Goal: Transaction & Acquisition: Purchase product/service

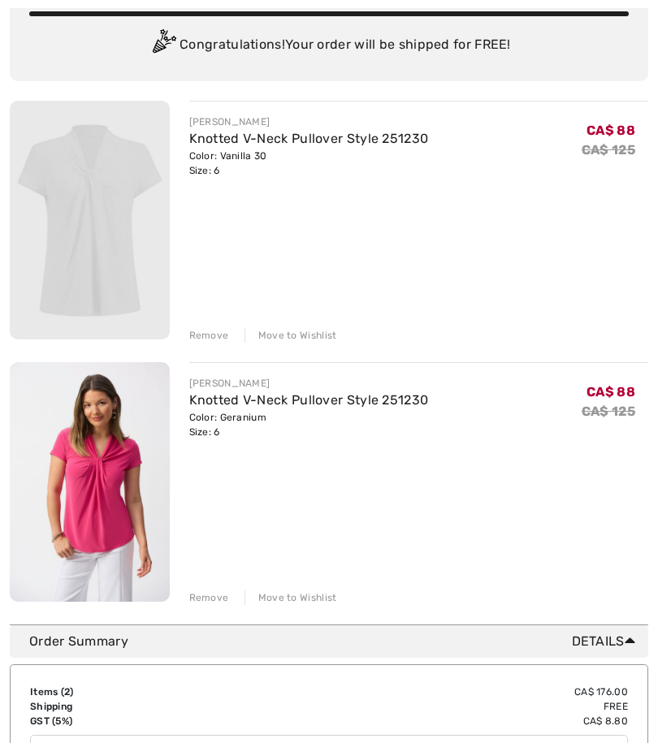
scroll to position [192, 0]
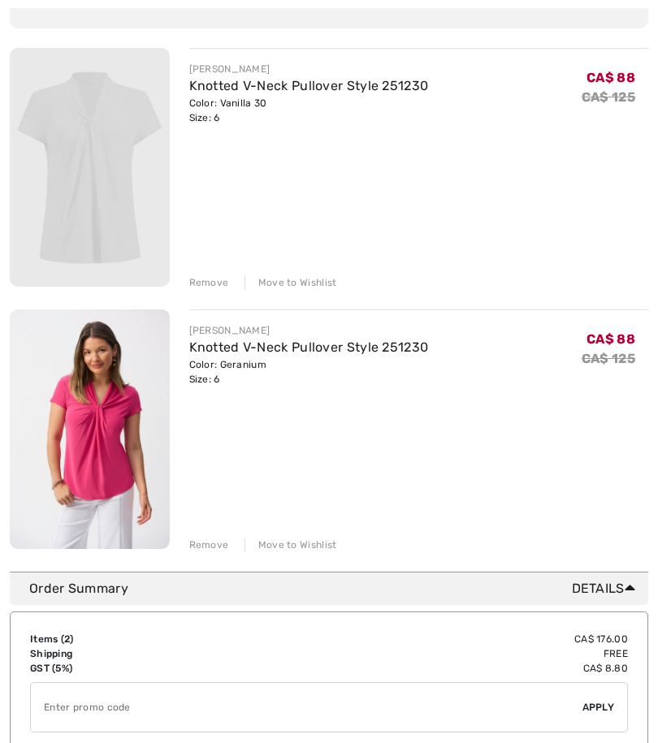
click at [125, 218] on img at bounding box center [90, 167] width 160 height 239
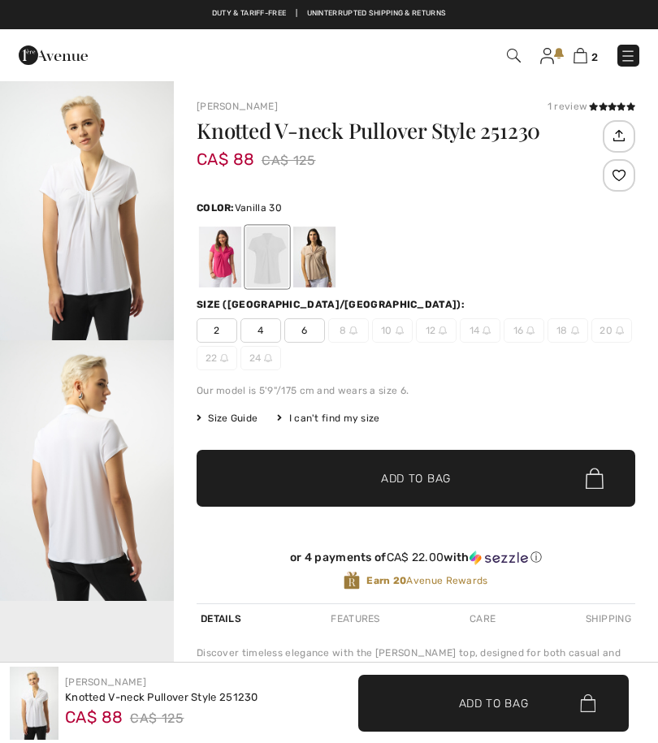
checkbox input "true"
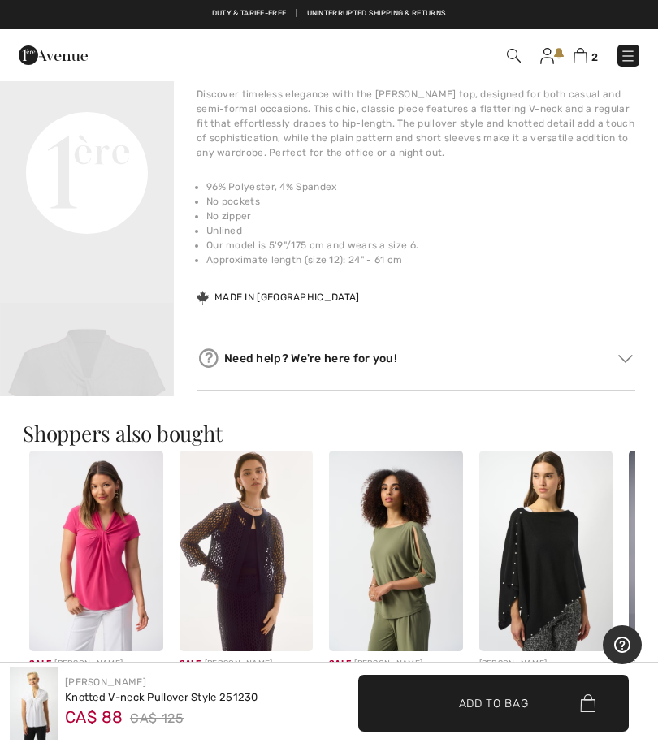
scroll to position [551, 0]
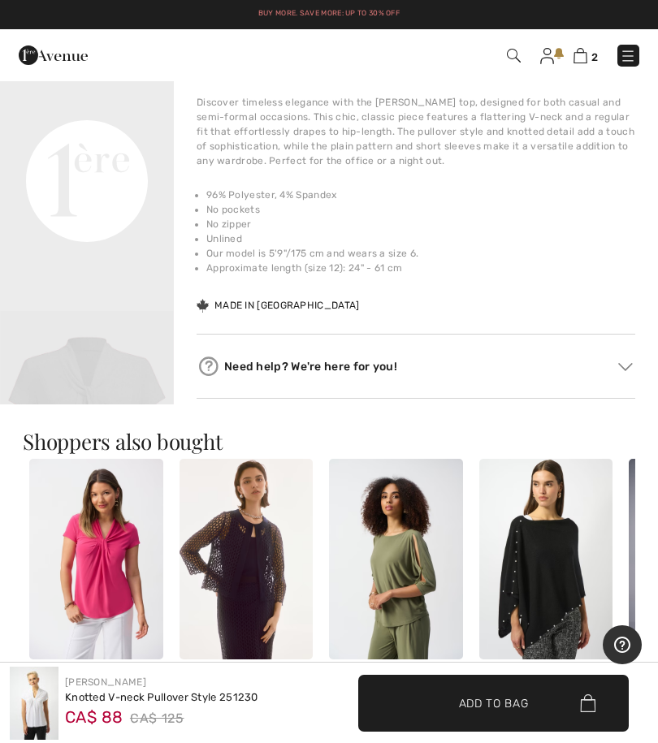
click at [586, 59] on img at bounding box center [580, 55] width 14 height 15
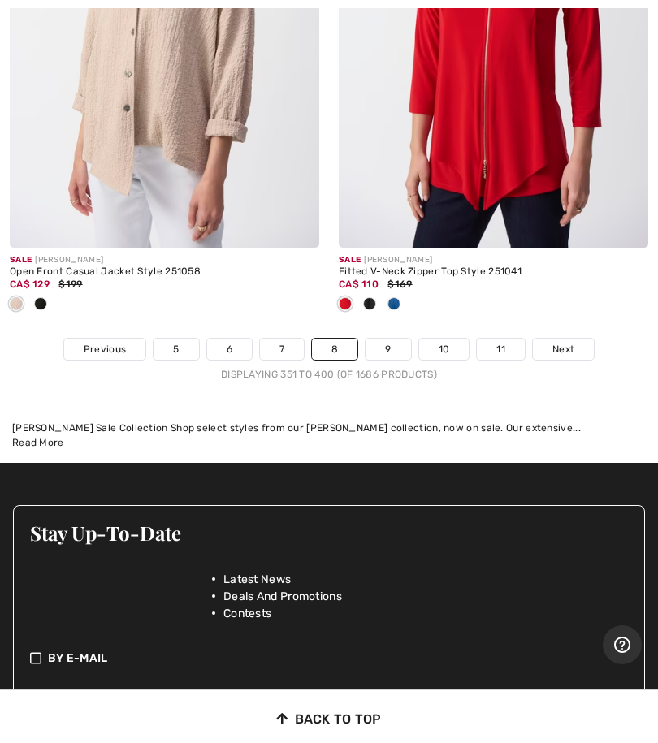
scroll to position [13857, 0]
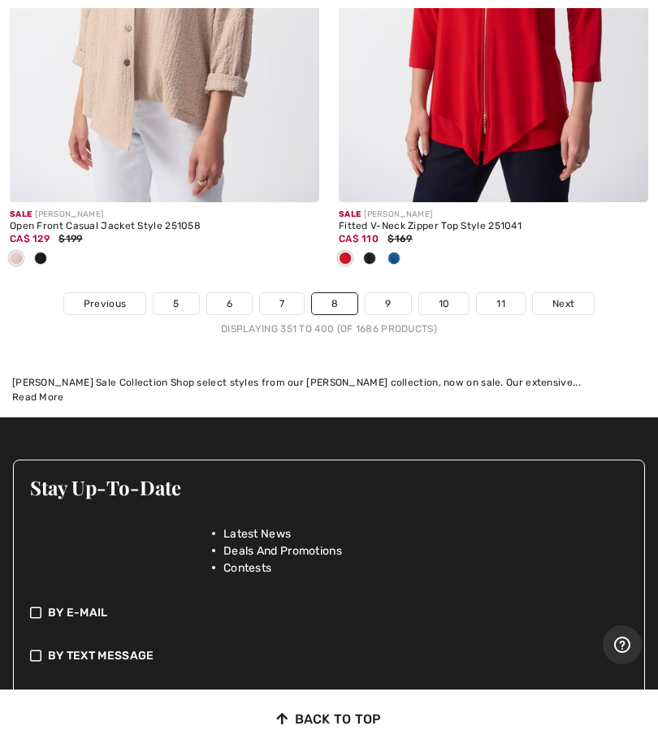
click at [387, 293] on link "9" at bounding box center [387, 303] width 45 height 21
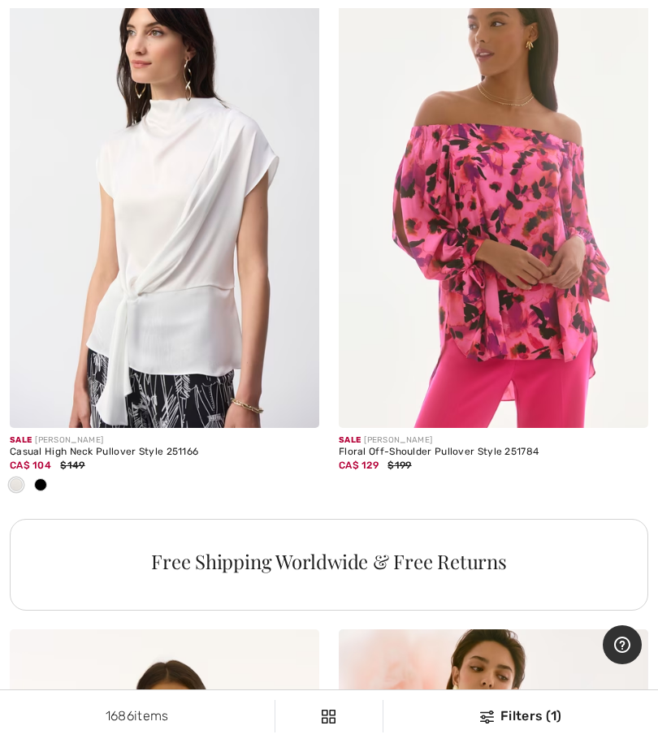
scroll to position [3021, 0]
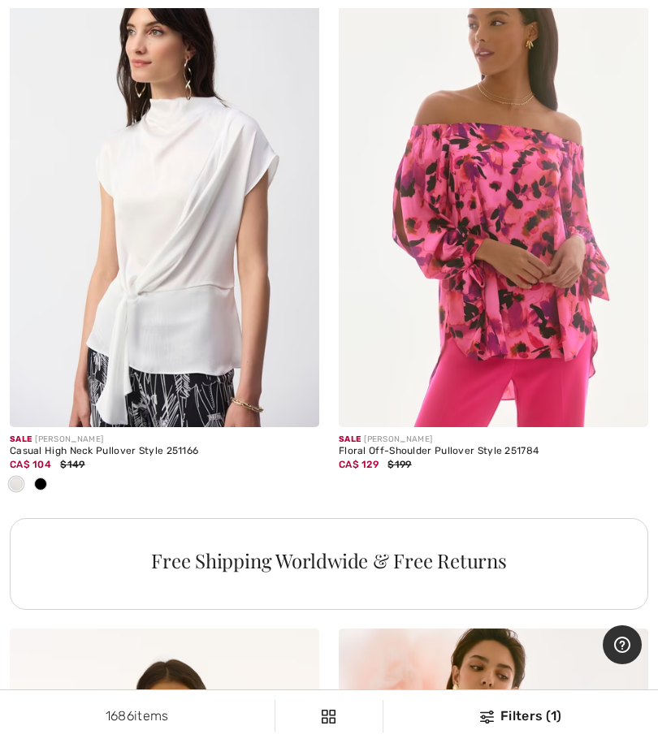
click at [515, 263] on img at bounding box center [493, 195] width 309 height 465
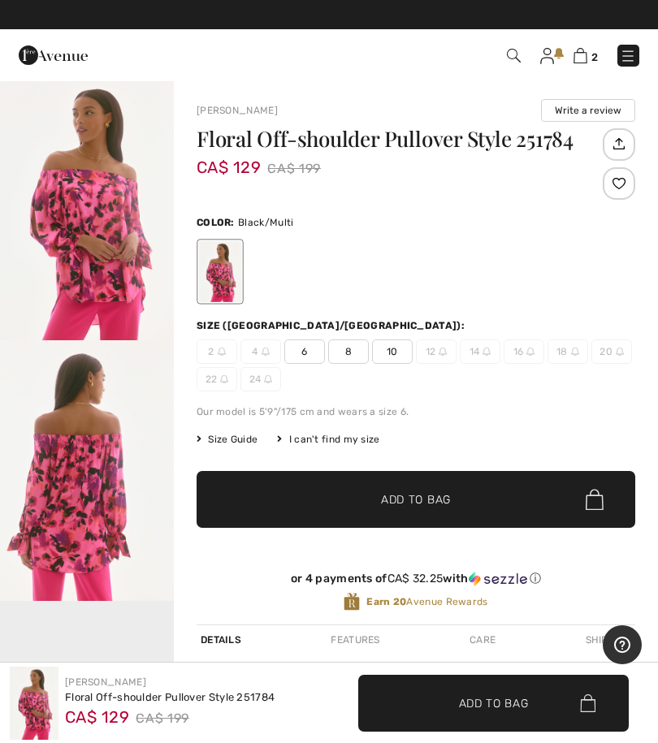
click at [112, 256] on img "1 / 6" at bounding box center [87, 210] width 174 height 261
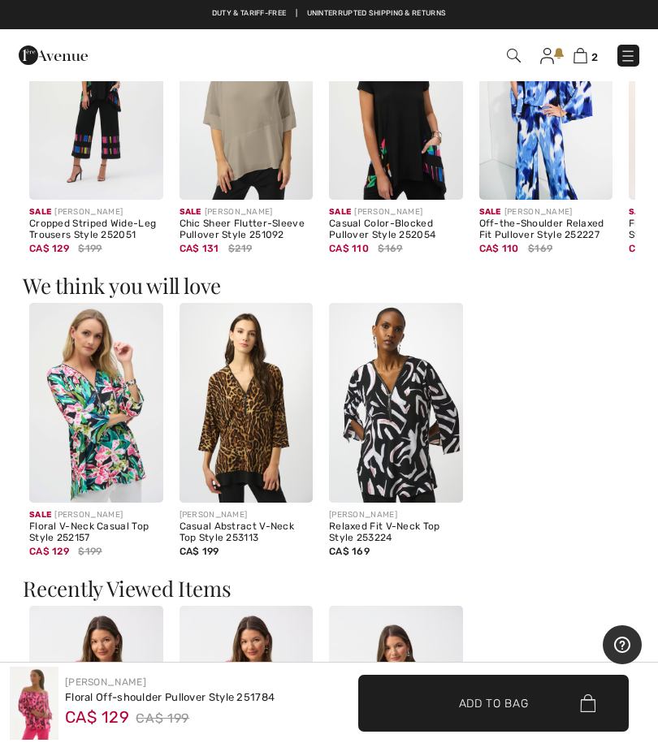
scroll to position [1030, 0]
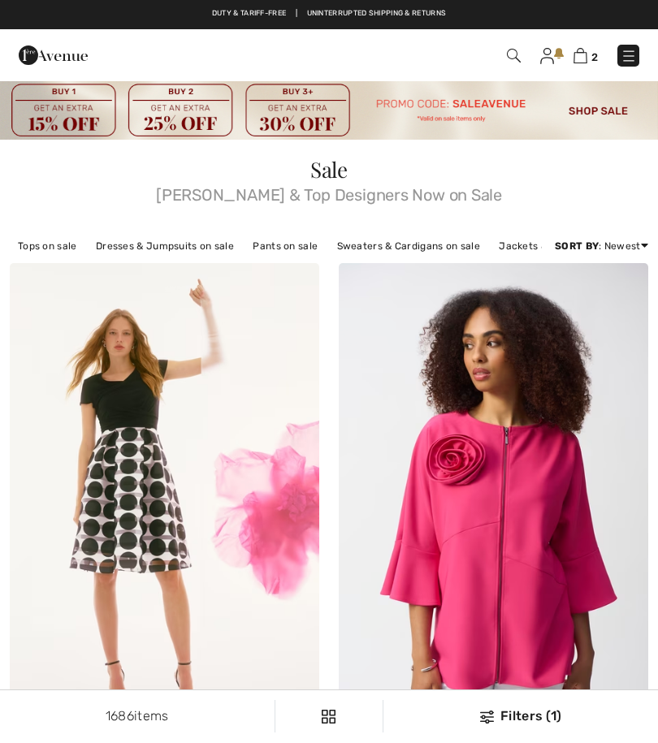
scroll to position [3101, 0]
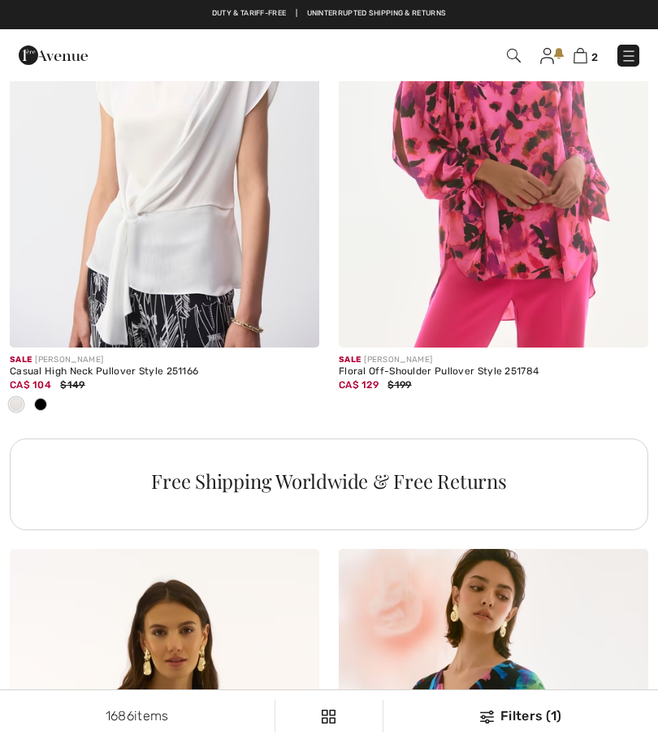
checkbox input "true"
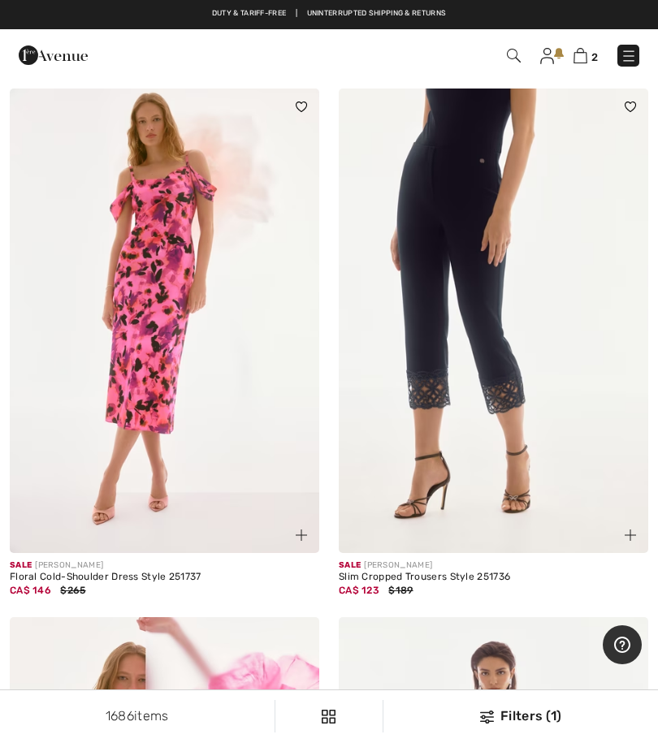
scroll to position [5722, 0]
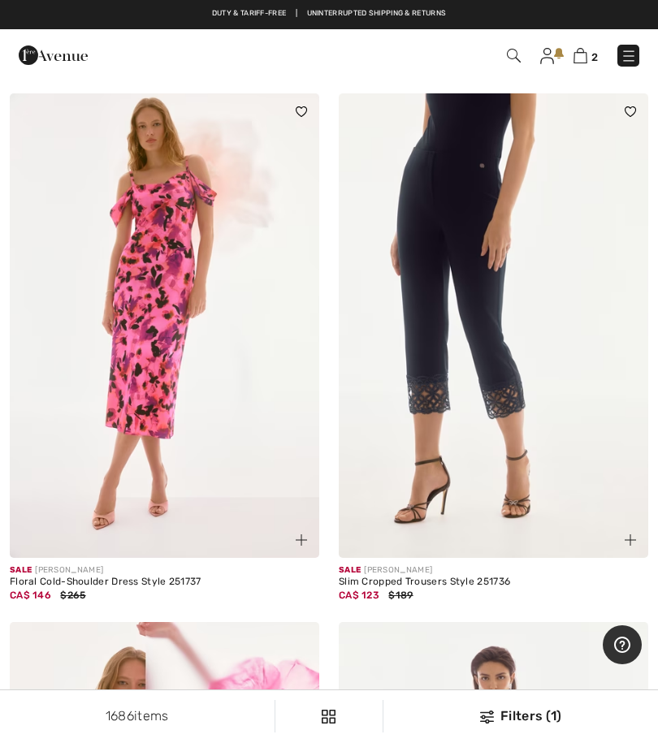
click at [221, 249] on img at bounding box center [164, 325] width 309 height 465
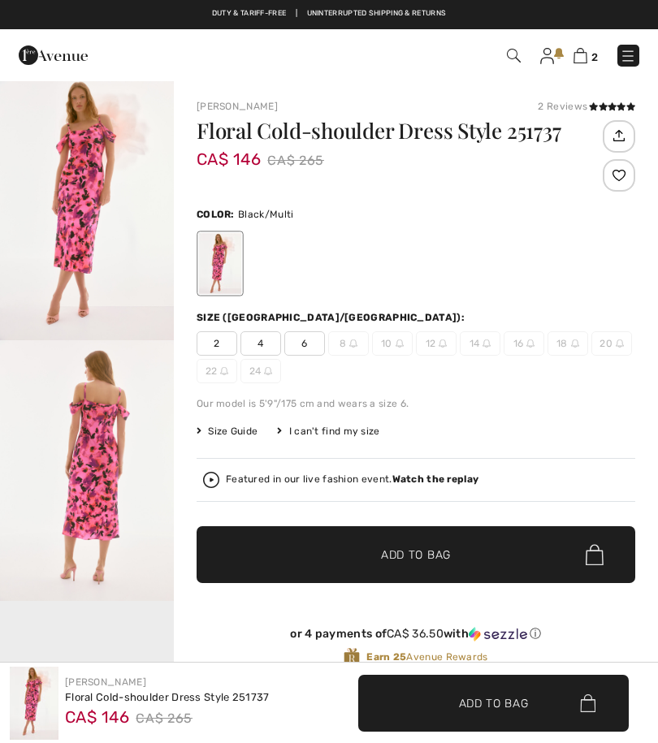
checkbox input "true"
click at [115, 247] on img "1 / 6" at bounding box center [87, 210] width 174 height 261
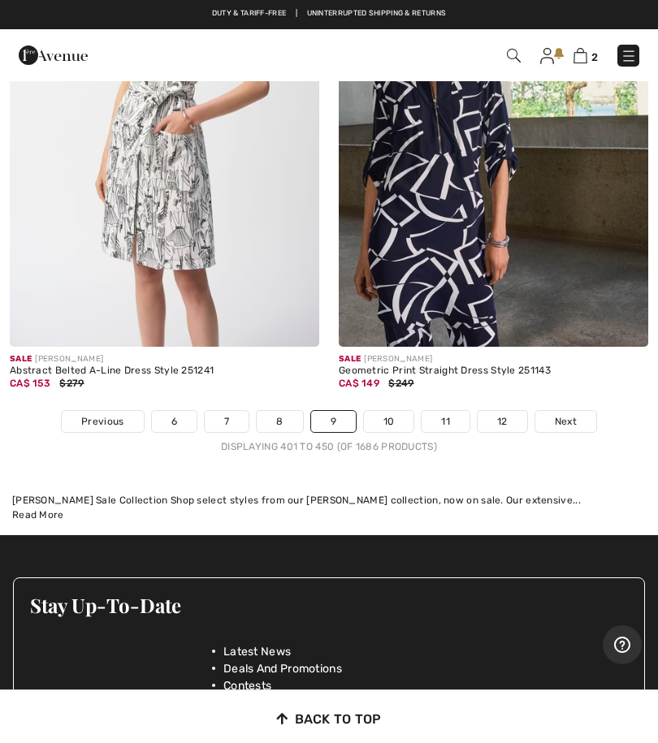
scroll to position [14006, 0]
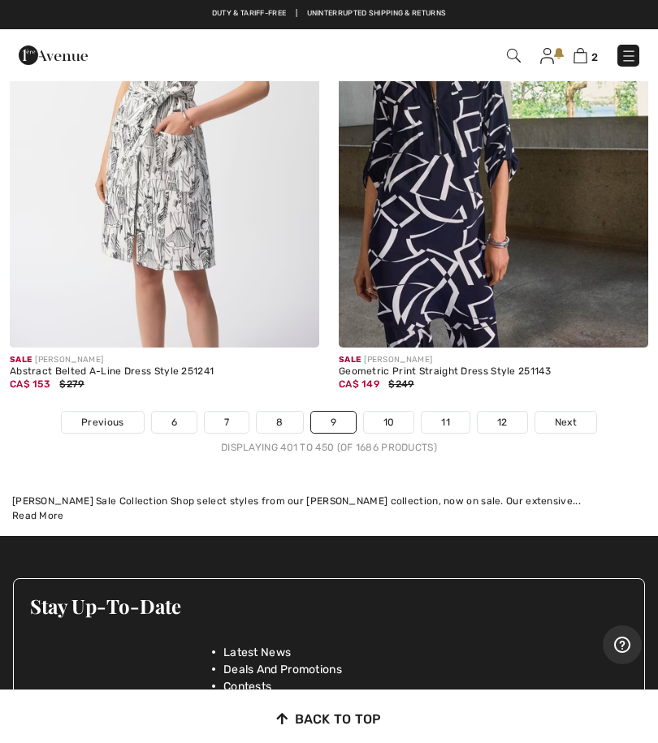
click at [391, 412] on link "10" at bounding box center [389, 422] width 50 height 21
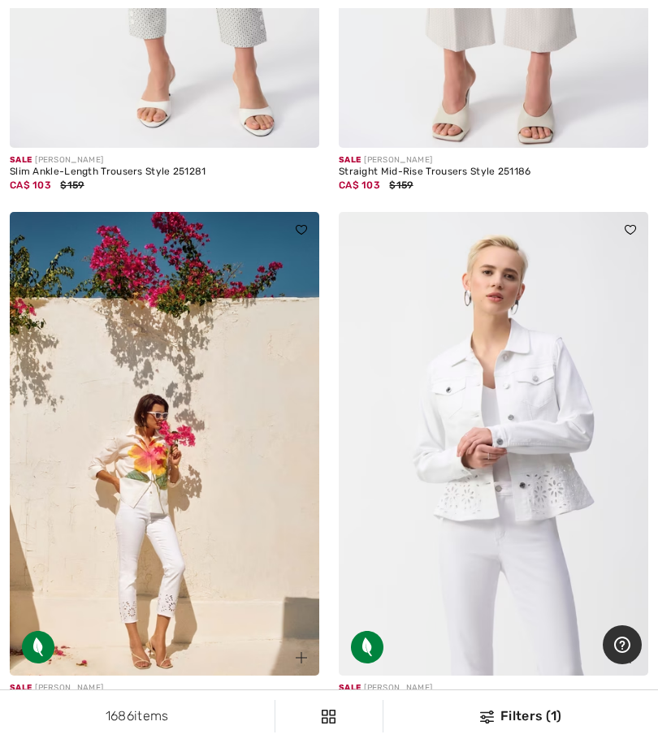
scroll to position [12418, 0]
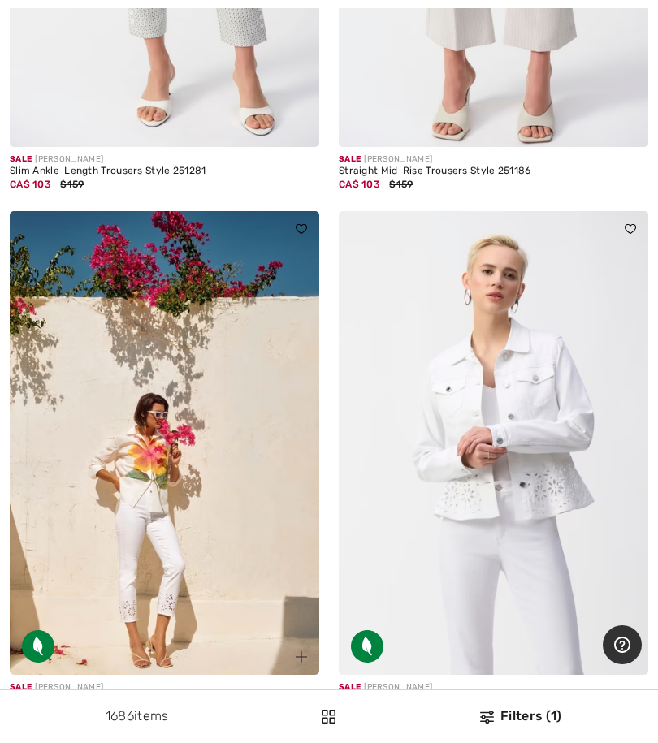
click at [522, 452] on img at bounding box center [493, 443] width 309 height 465
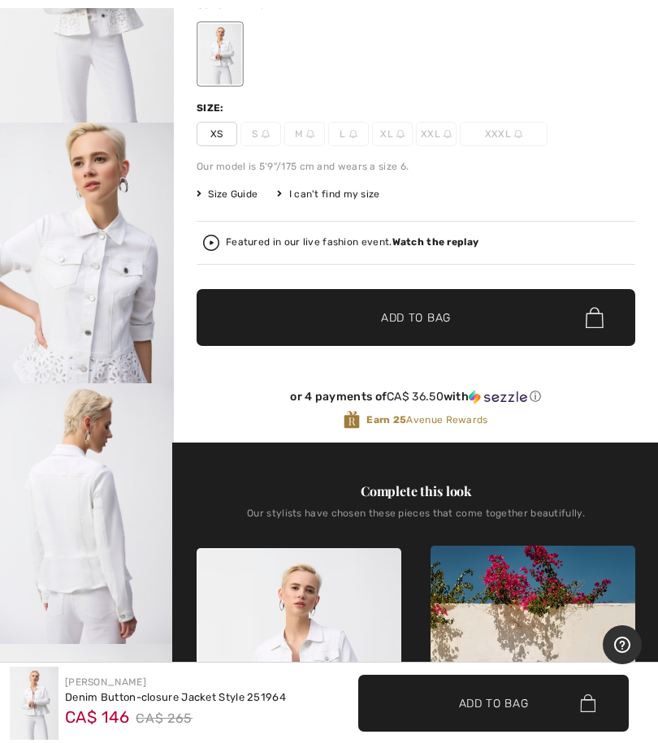
scroll to position [224, 0]
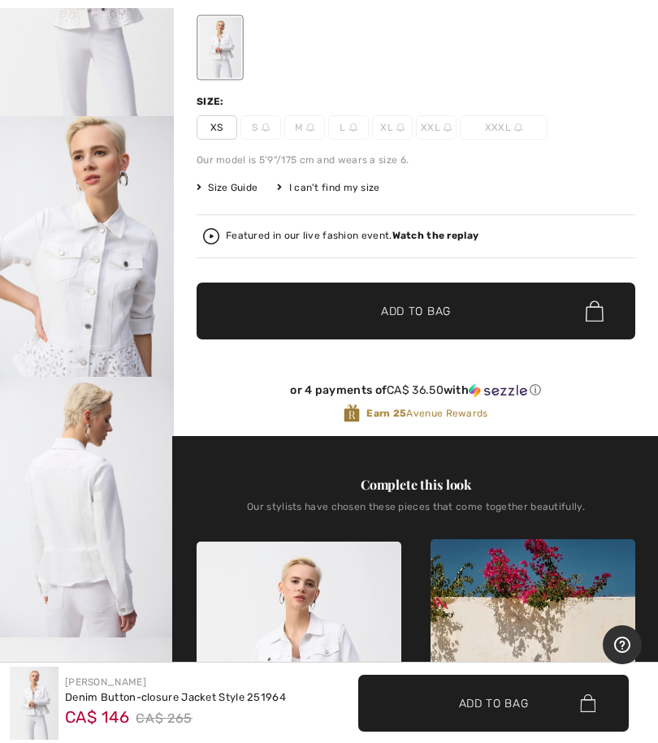
click at [125, 545] on img "3 / 5" at bounding box center [87, 507] width 174 height 261
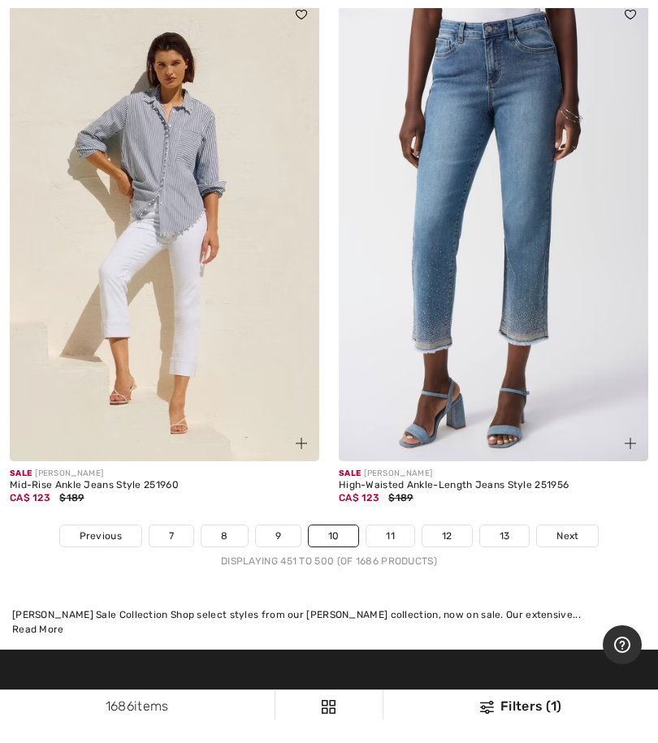
scroll to position [13919, 0]
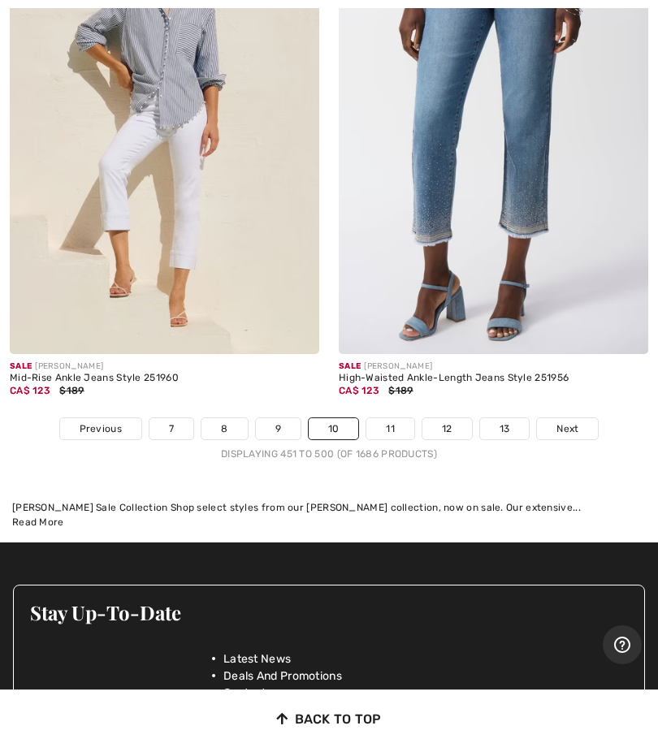
click at [388, 422] on link "11" at bounding box center [390, 428] width 48 height 21
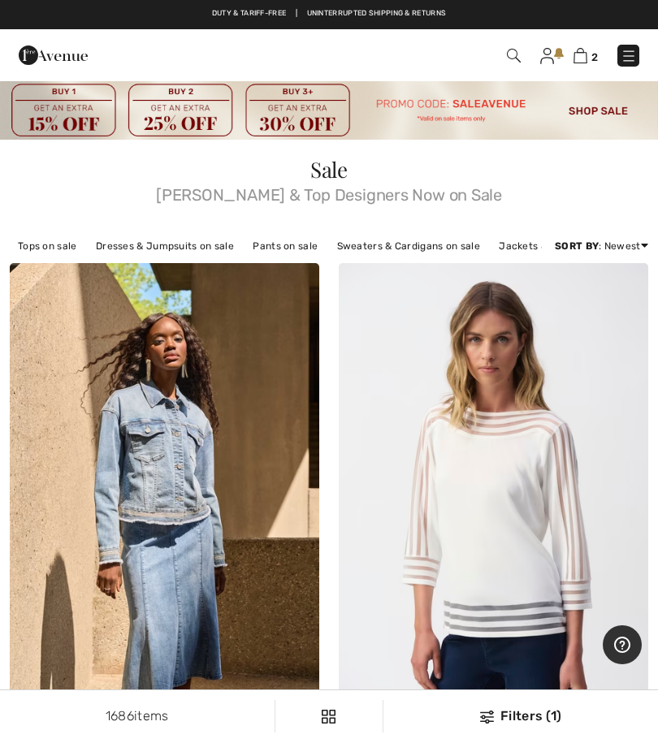
click at [585, 51] on img at bounding box center [580, 55] width 14 height 15
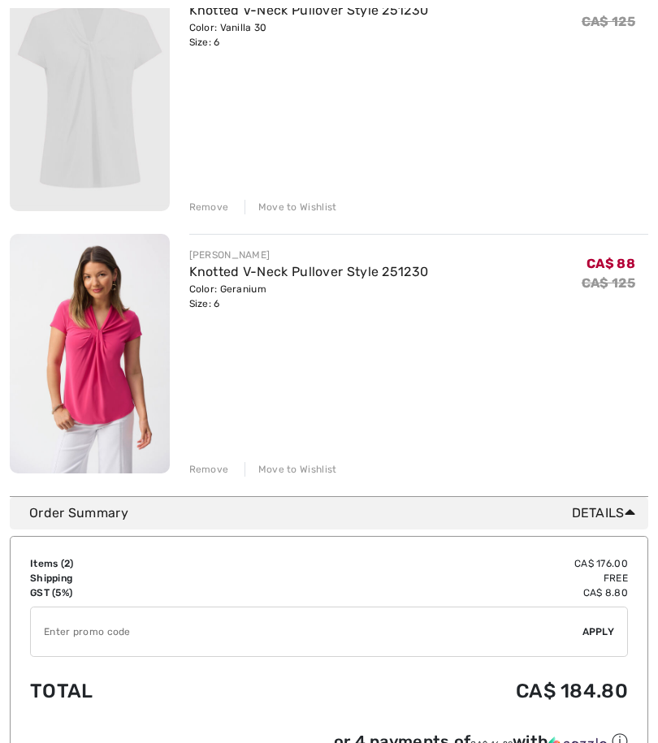
scroll to position [316, 0]
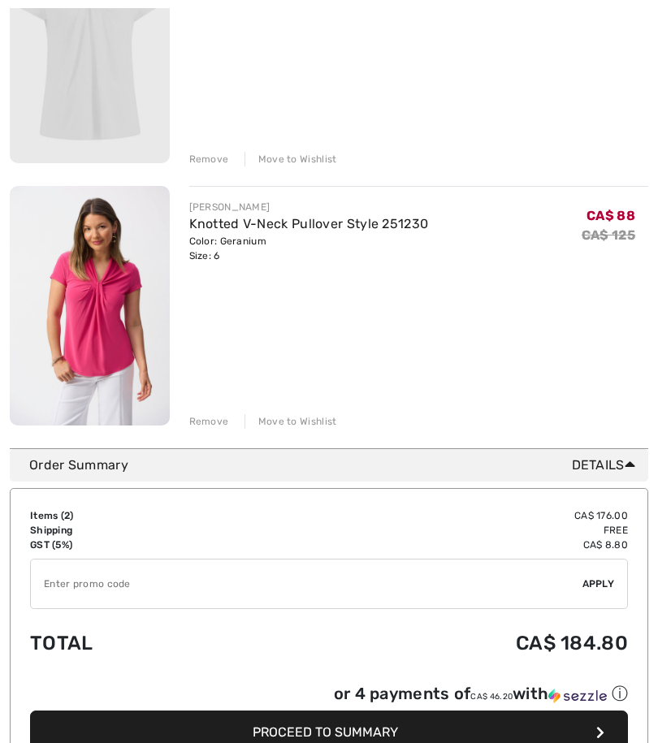
click at [144, 590] on input "TEXT" at bounding box center [306, 584] width 551 height 49
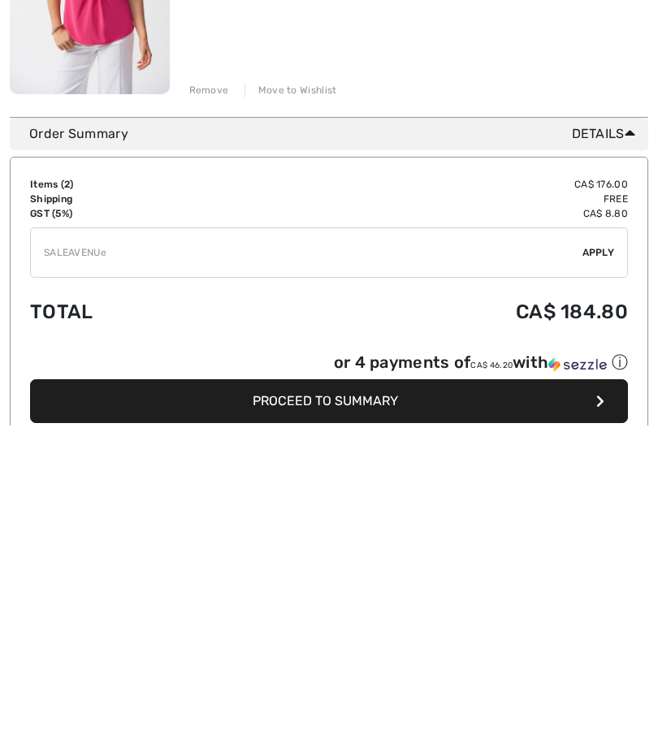
type input "SALEAVENUE"
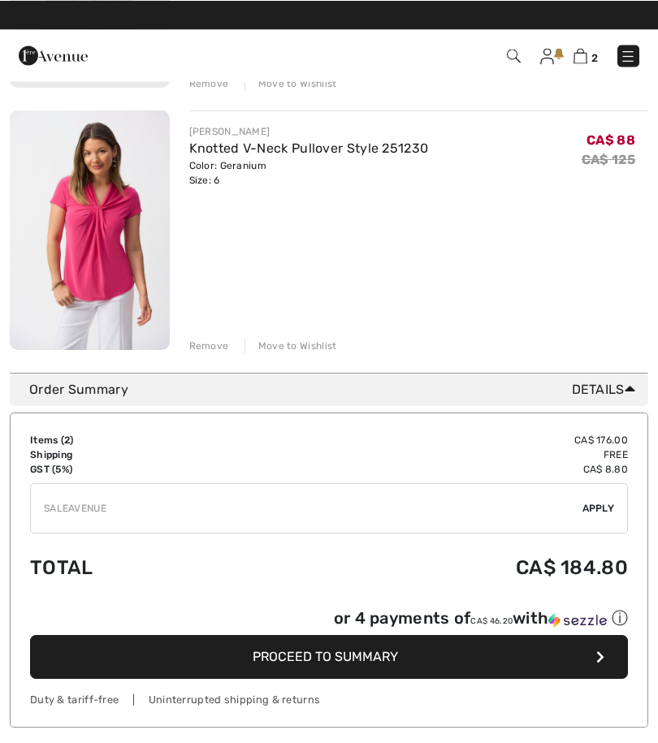
scroll to position [365, 0]
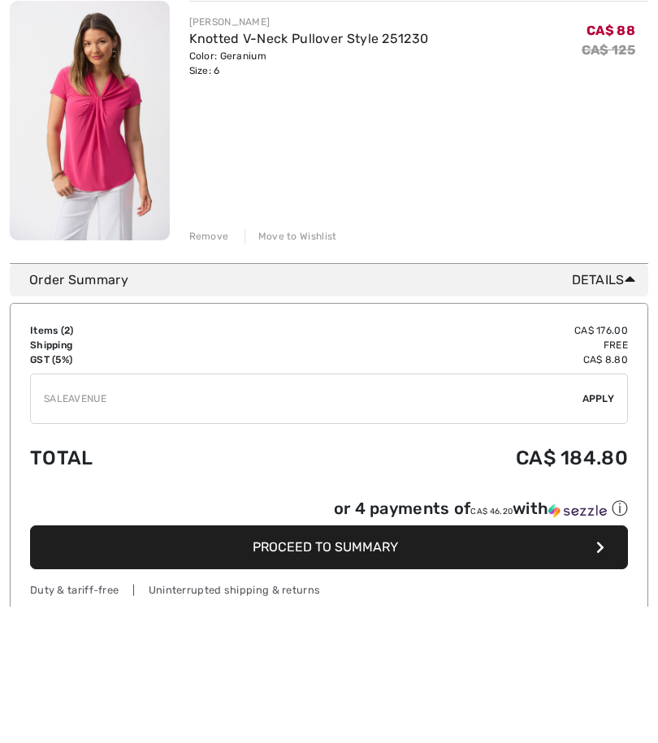
click at [604, 528] on span "Apply" at bounding box center [598, 535] width 32 height 15
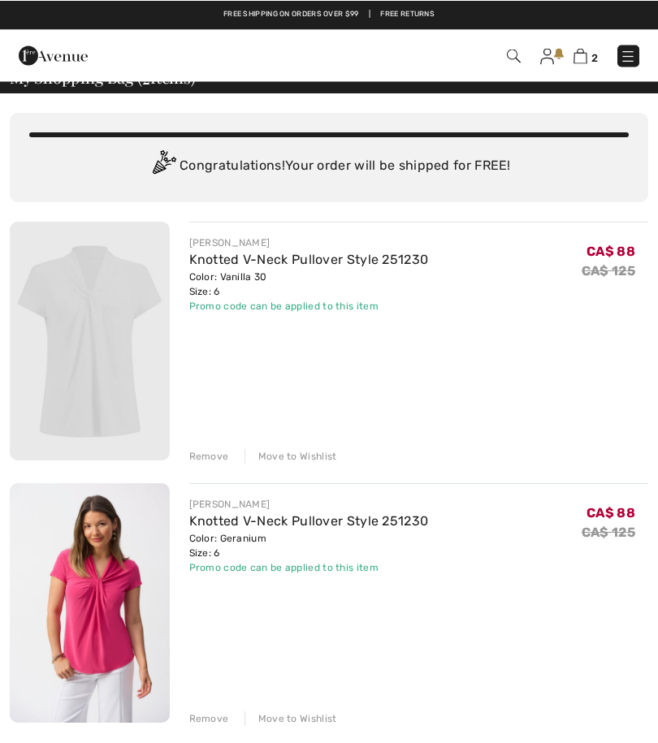
scroll to position [0, 0]
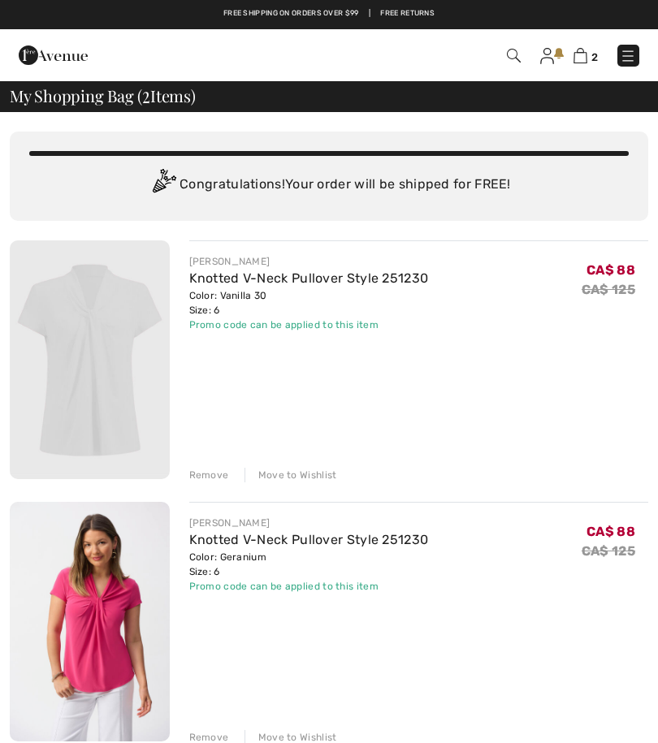
click at [212, 742] on div "Remove" at bounding box center [209, 737] width 40 height 15
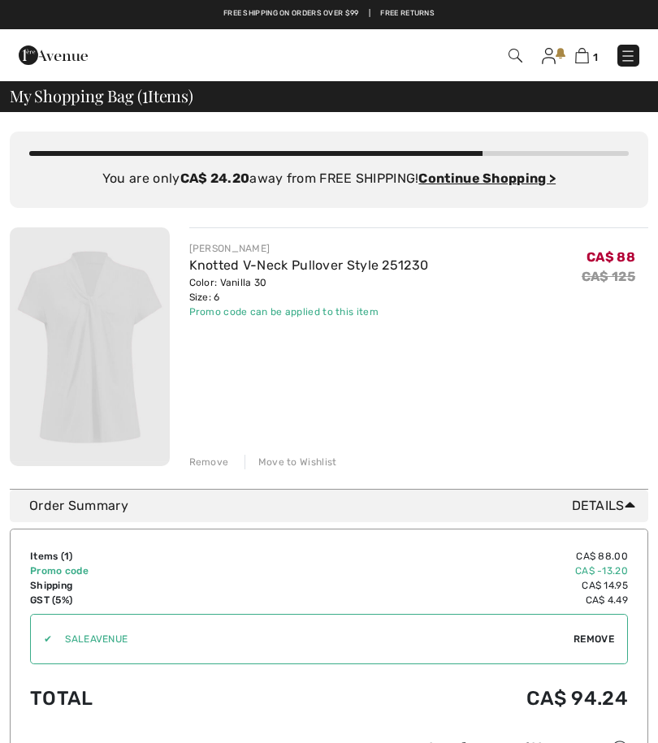
click at [96, 359] on img at bounding box center [90, 346] width 160 height 239
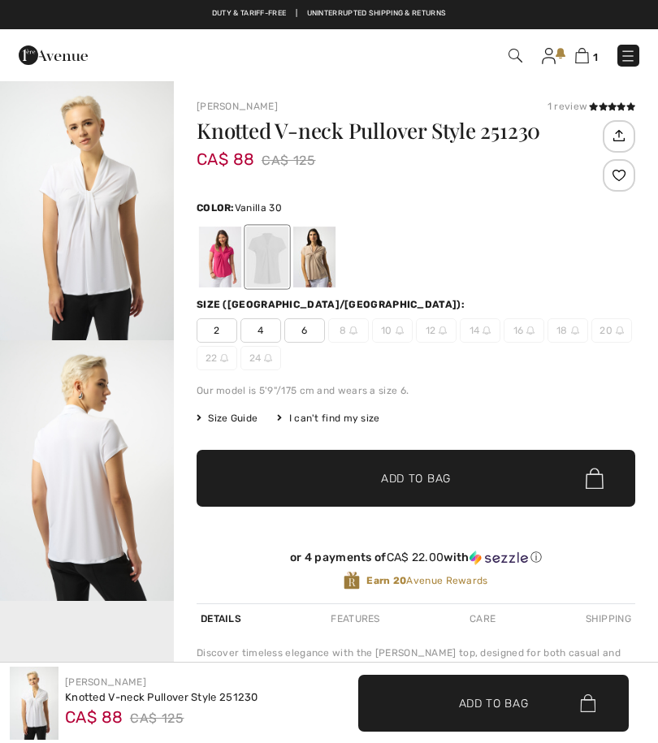
checkbox input "true"
click at [116, 270] on img "1 / 3" at bounding box center [87, 210] width 174 height 261
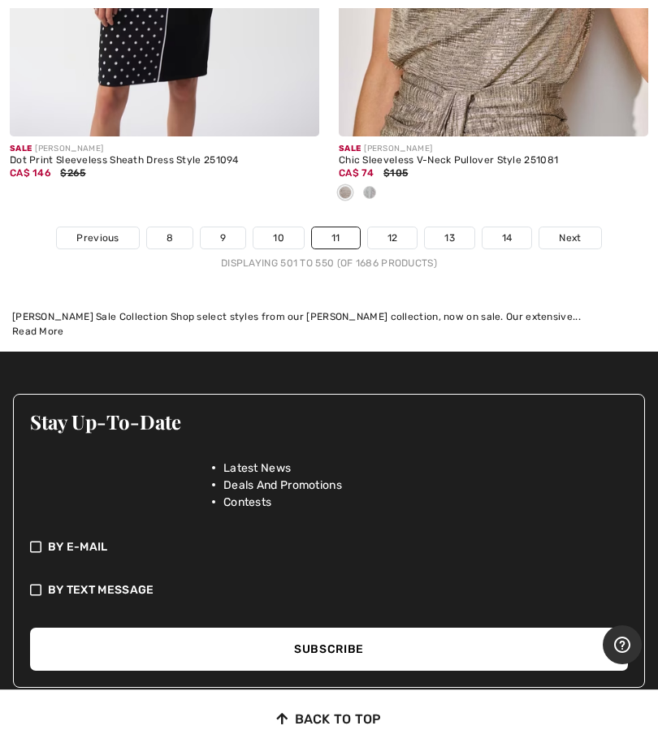
scroll to position [13870, 0]
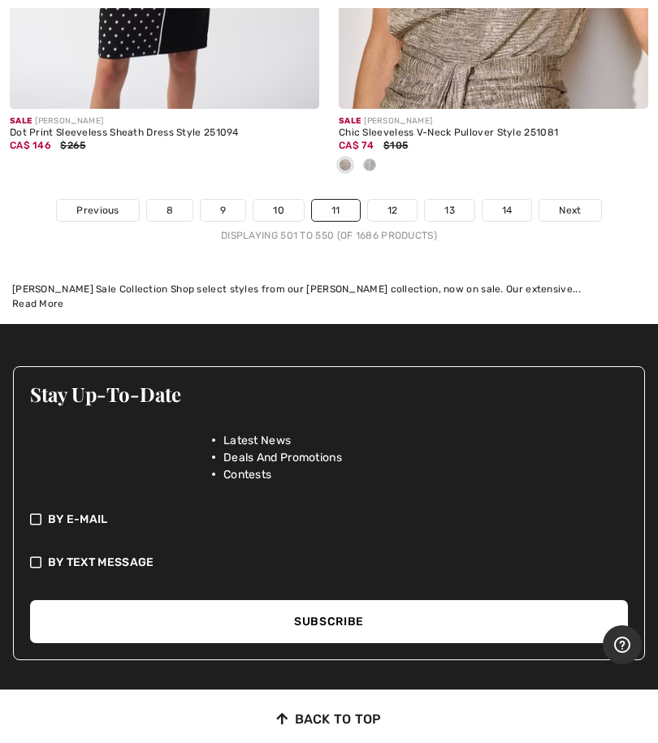
click at [396, 203] on link "12" at bounding box center [393, 210] width 50 height 21
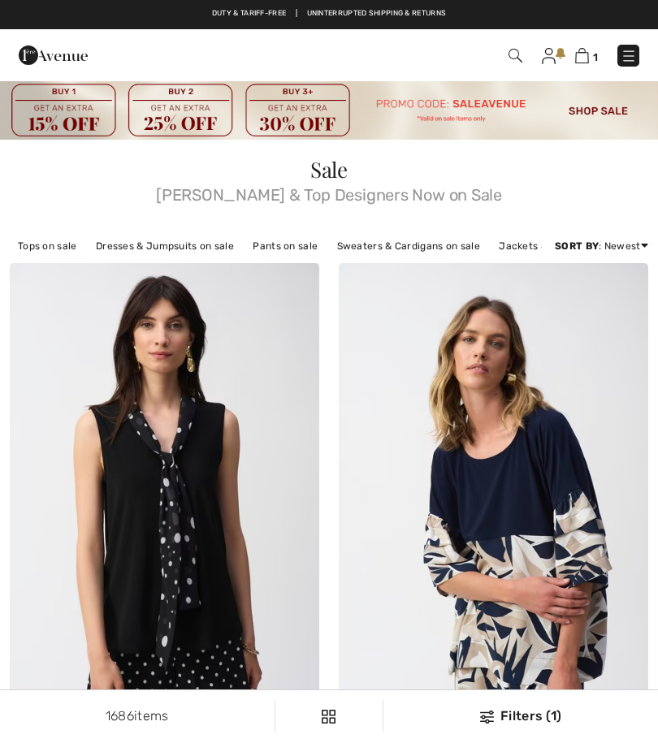
checkbox input "true"
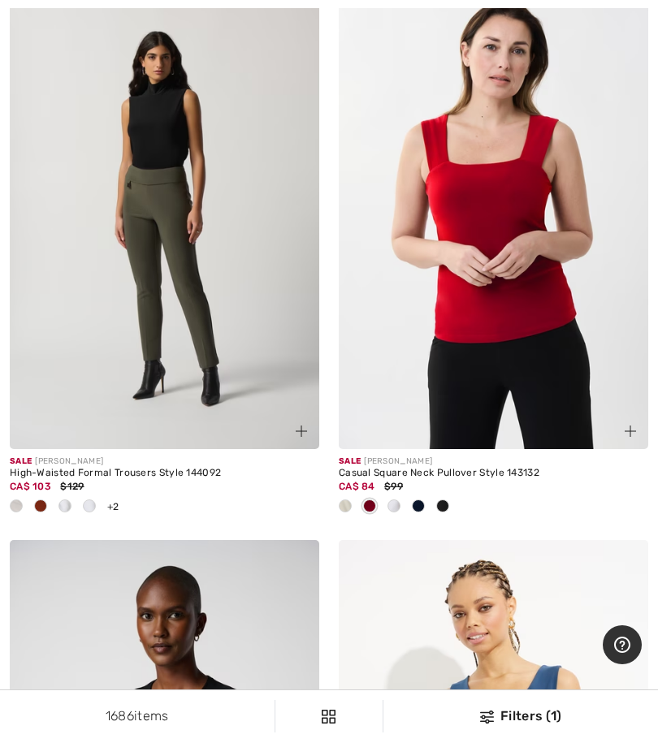
scroll to position [5806, 0]
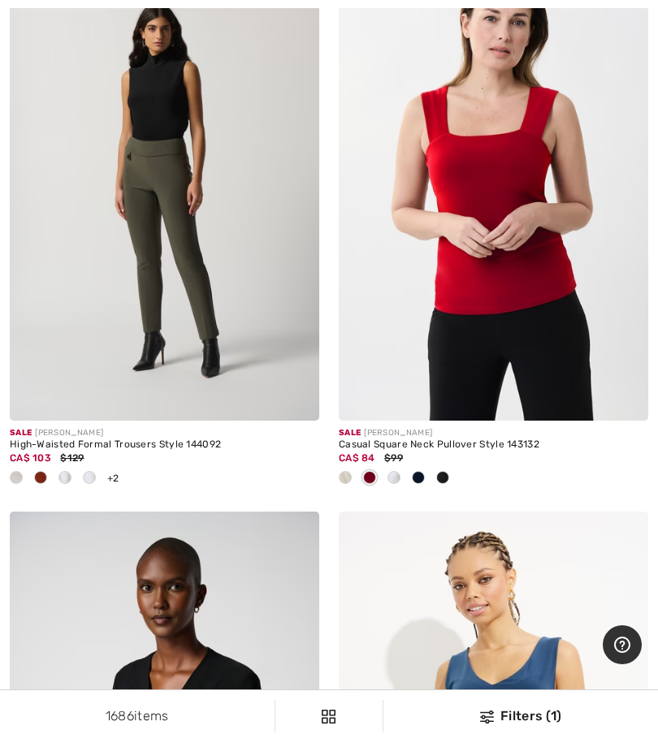
click at [400, 479] on div at bounding box center [394, 478] width 24 height 27
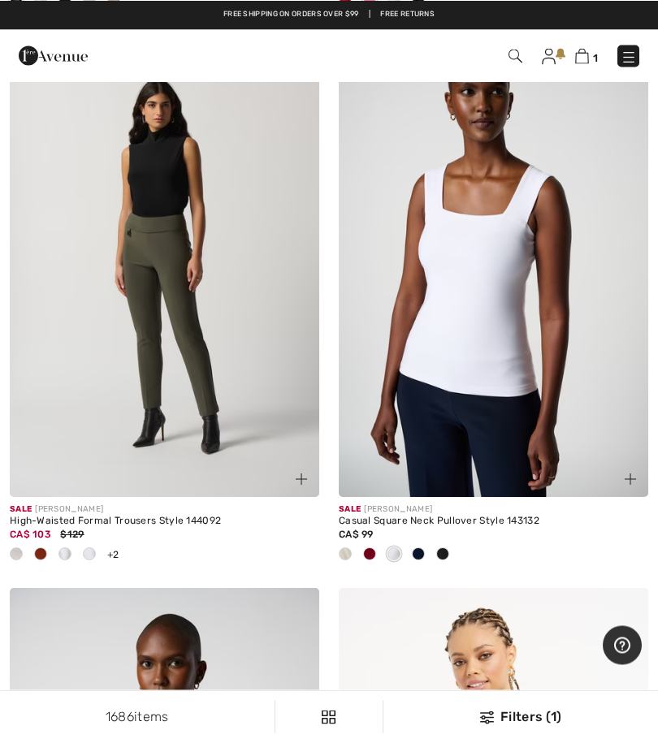
scroll to position [5720, 0]
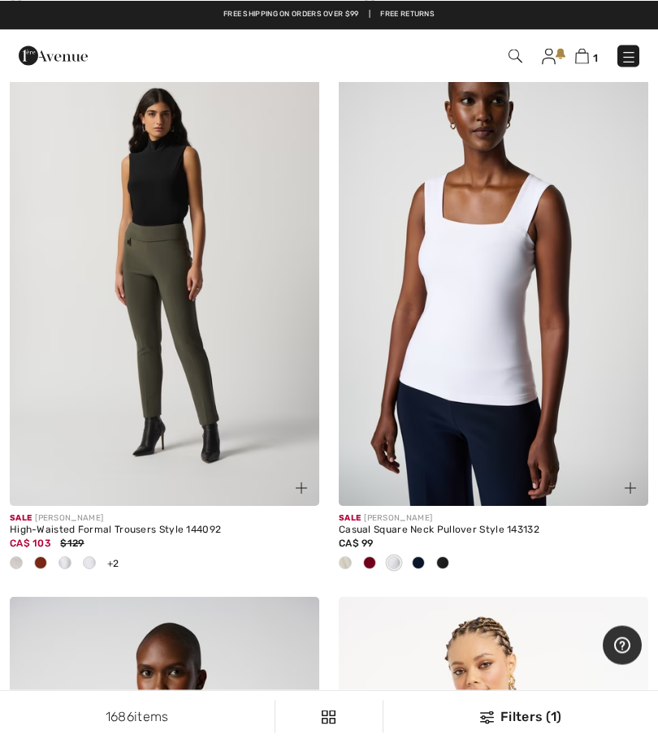
click at [484, 309] on img at bounding box center [493, 273] width 309 height 465
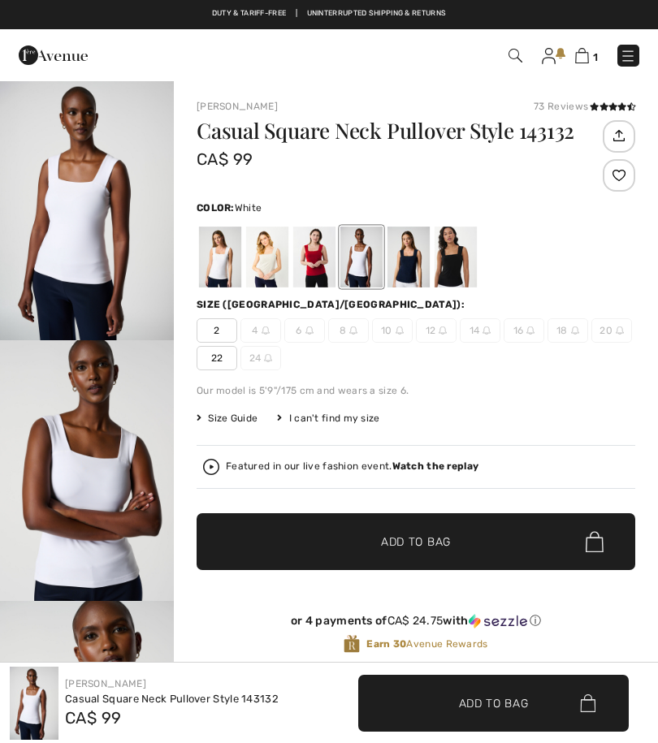
checkbox input "true"
click at [323, 264] on div at bounding box center [314, 257] width 42 height 61
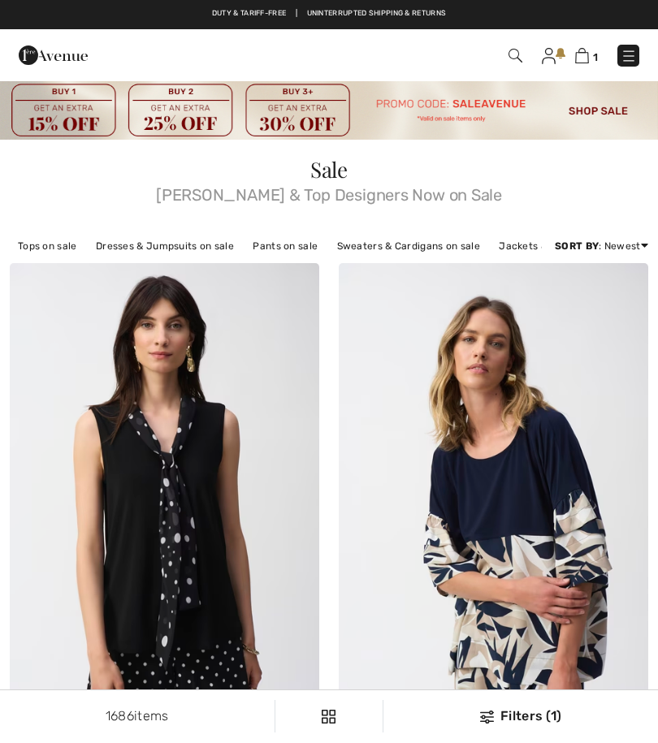
checkbox input "true"
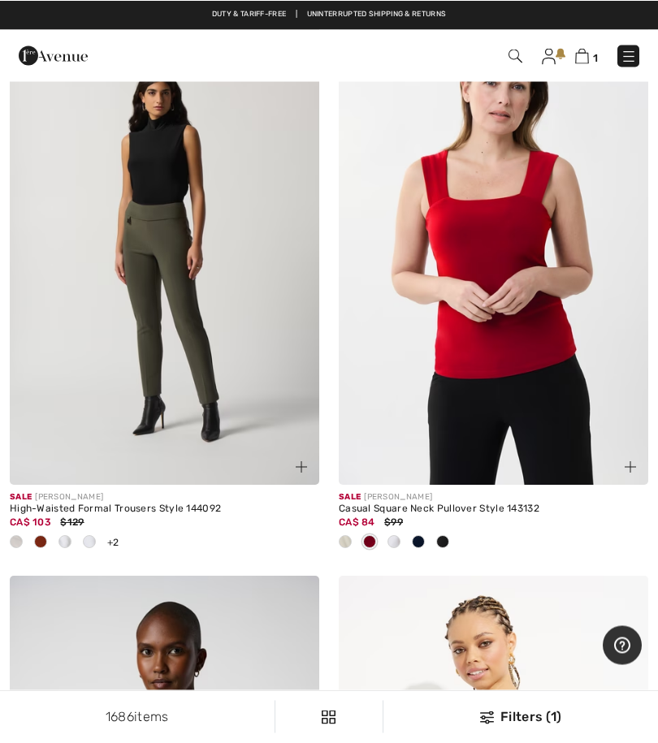
scroll to position [5720, 0]
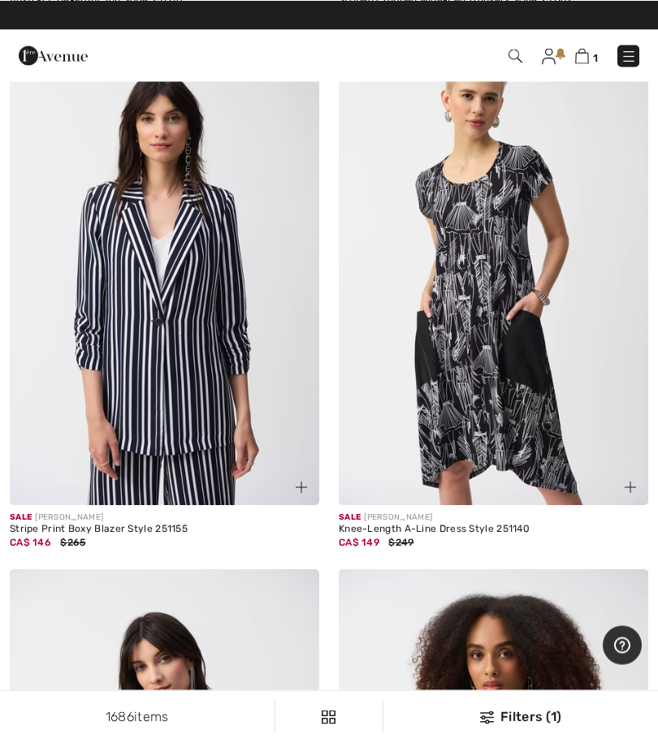
scroll to position [11234, 0]
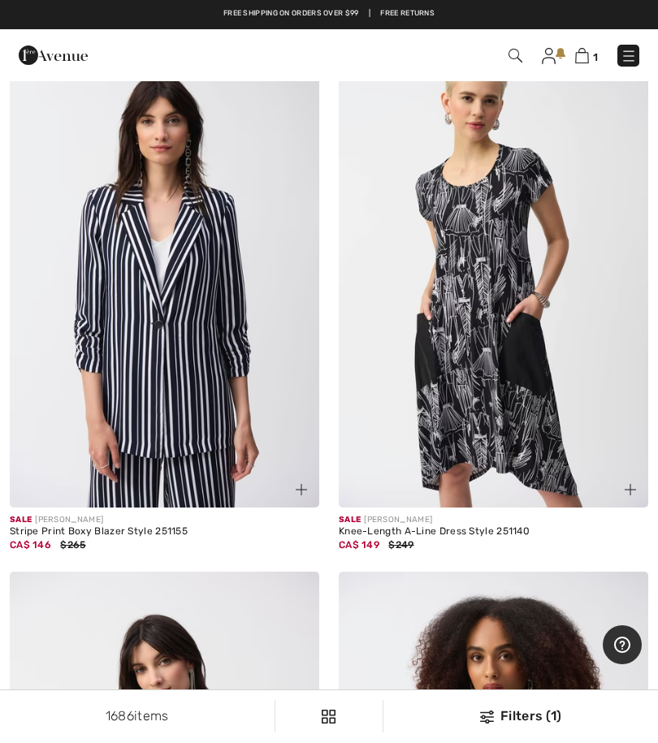
click at [619, 65] on link at bounding box center [628, 56] width 22 height 22
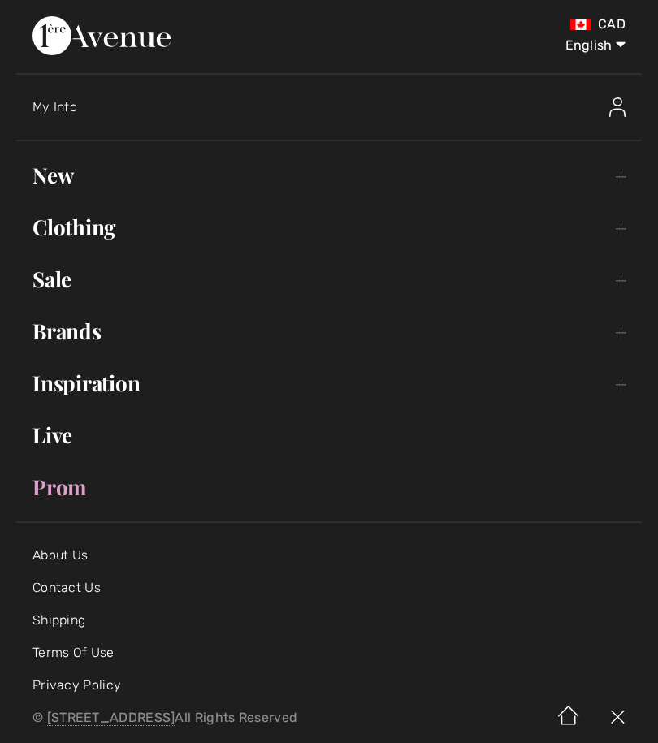
click at [67, 296] on link "Sale Toggle submenu" at bounding box center [328, 279] width 625 height 36
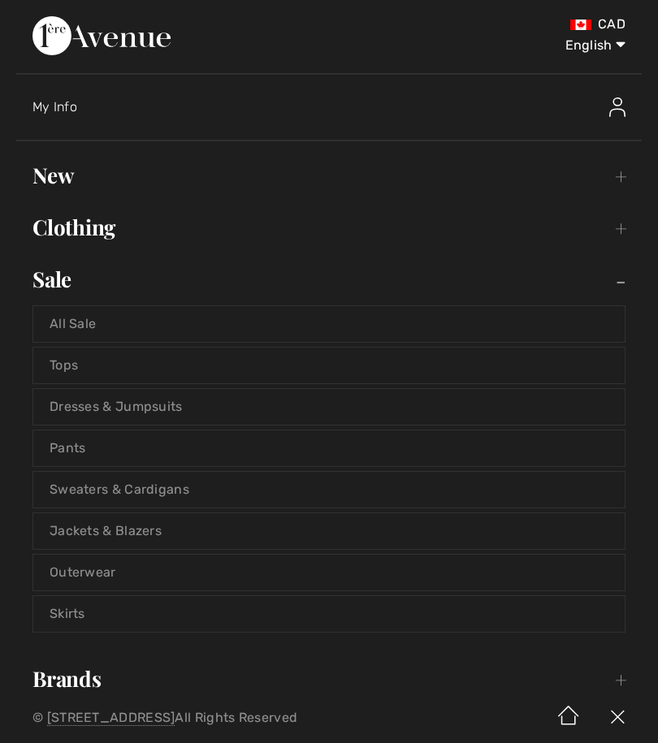
click at [87, 457] on link "Pants" at bounding box center [328, 448] width 591 height 36
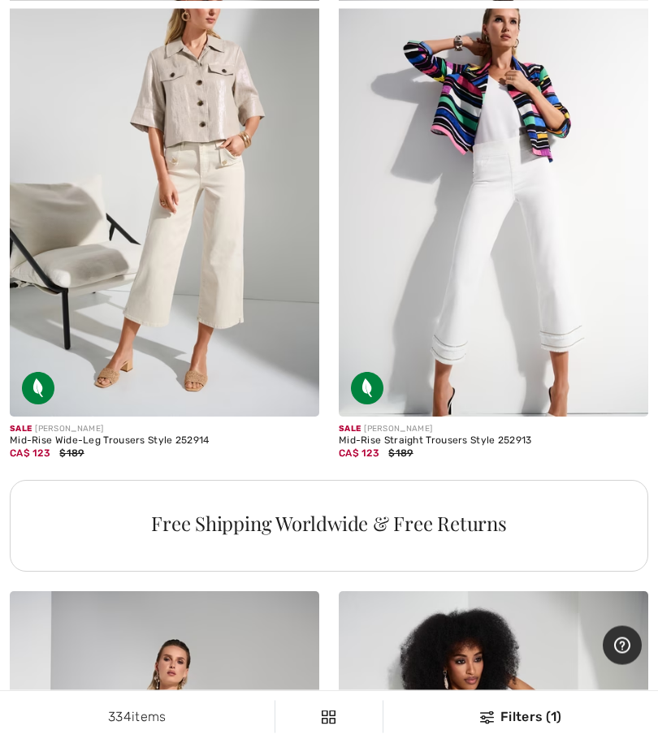
scroll to position [9716, 0]
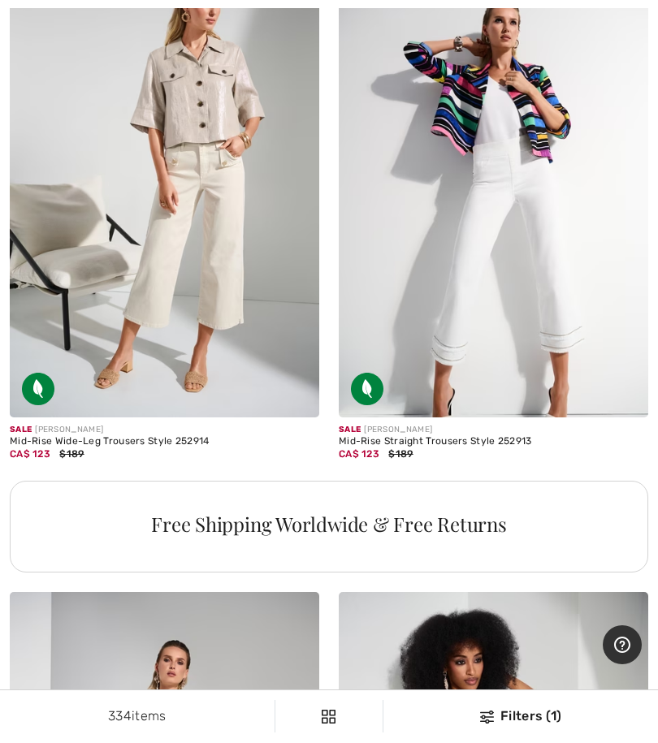
click at [523, 322] on img at bounding box center [493, 185] width 309 height 465
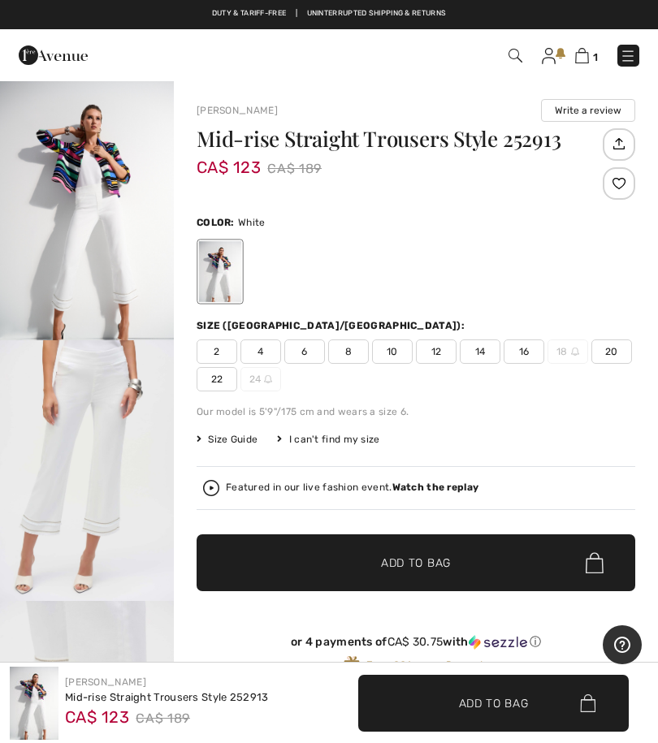
click at [312, 359] on span "6" at bounding box center [304, 351] width 41 height 24
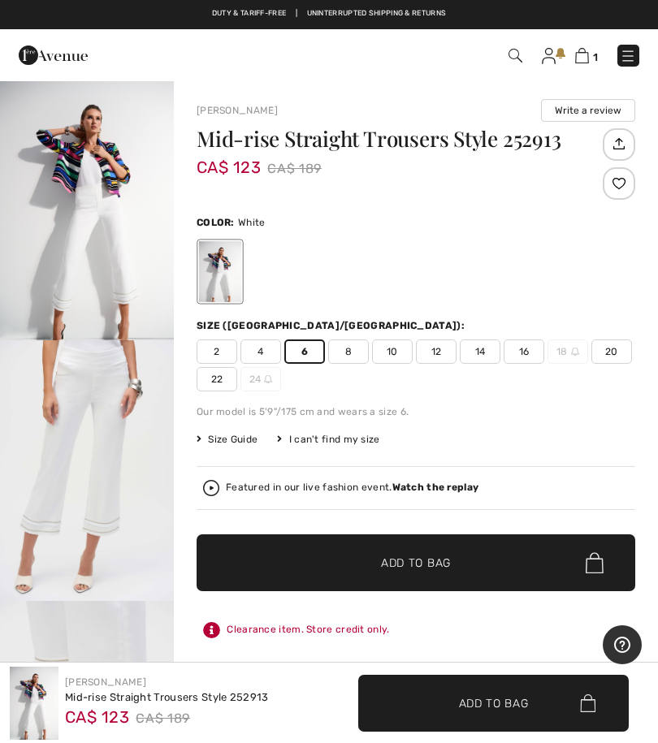
click at [438, 575] on span "✔ Added to Bag Add to Bag" at bounding box center [416, 562] width 439 height 57
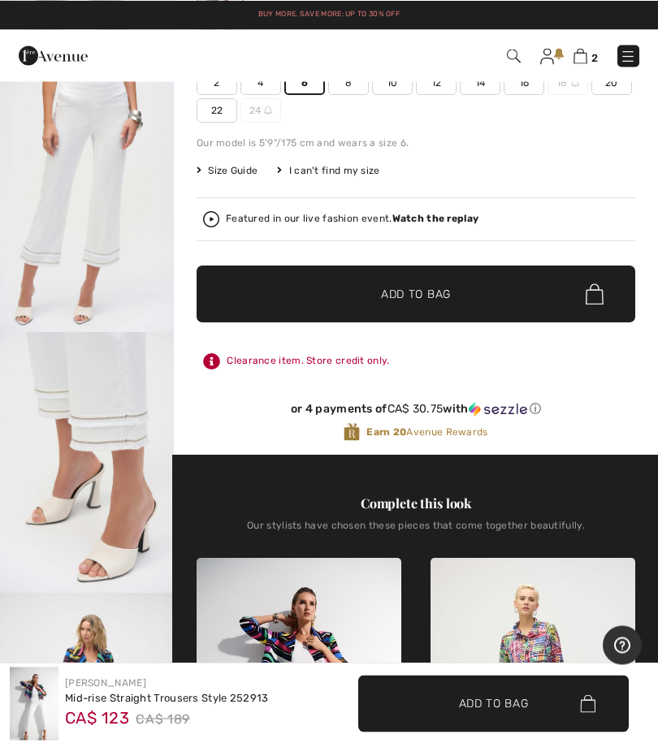
scroll to position [268, 0]
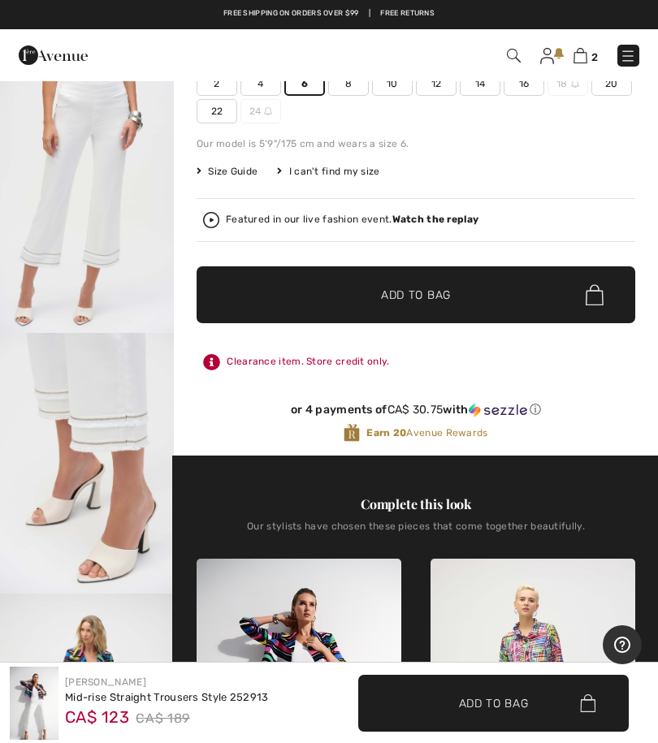
click at [586, 60] on img at bounding box center [580, 55] width 14 height 15
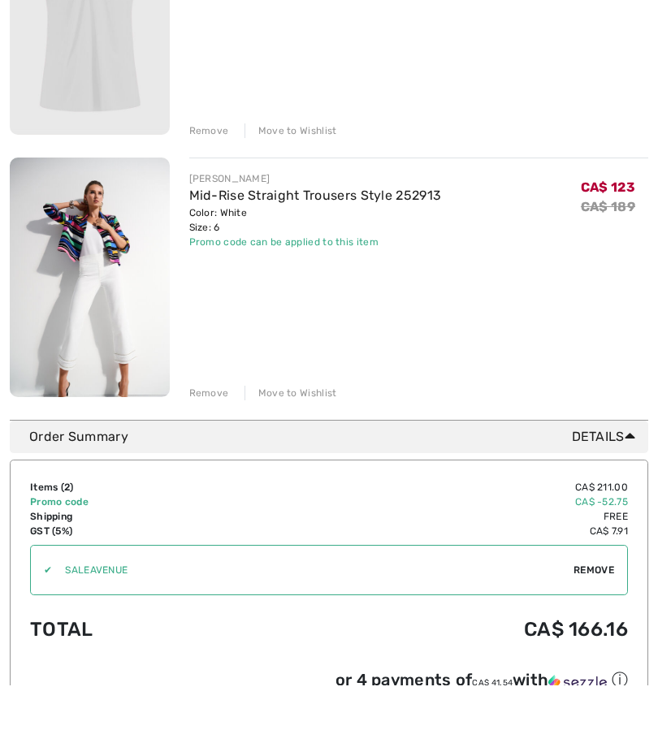
scroll to position [299, 0]
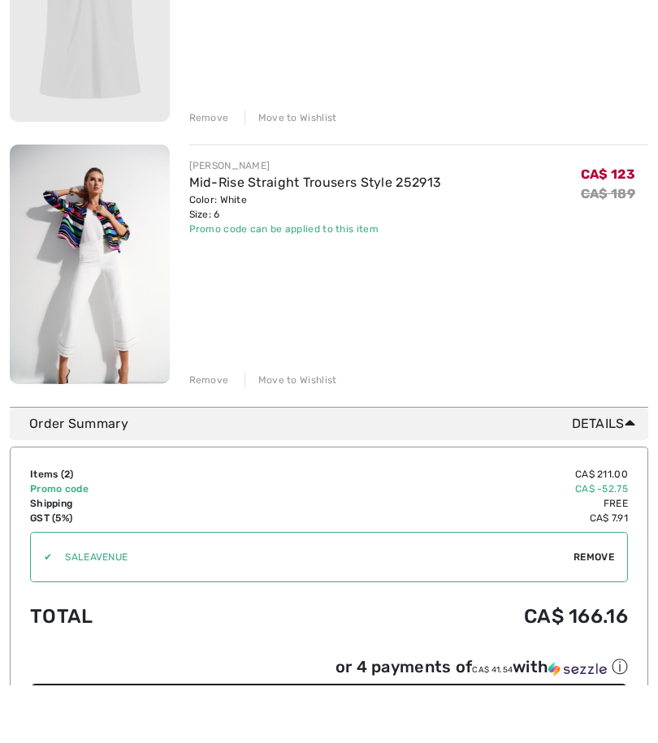
click at [128, 332] on img at bounding box center [90, 323] width 160 height 240
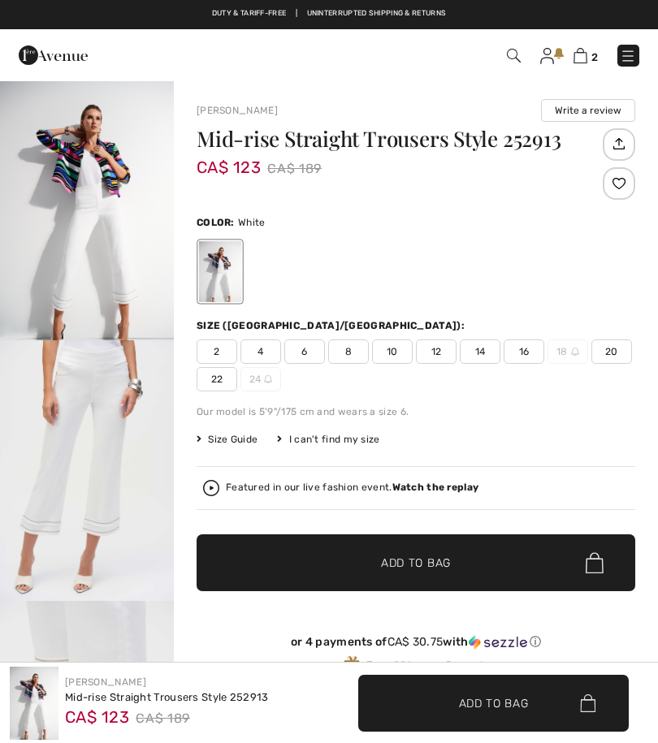
checkbox input "true"
click at [120, 462] on img "2 / 7" at bounding box center [87, 470] width 174 height 261
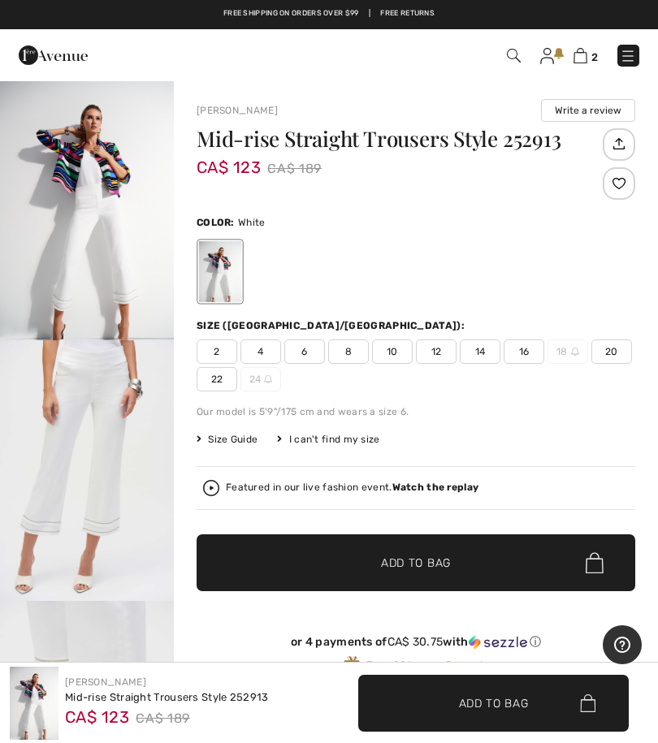
click at [642, 48] on div "2 Checkout" at bounding box center [463, 55] width 376 height 33
click at [631, 63] on img at bounding box center [628, 56] width 16 height 16
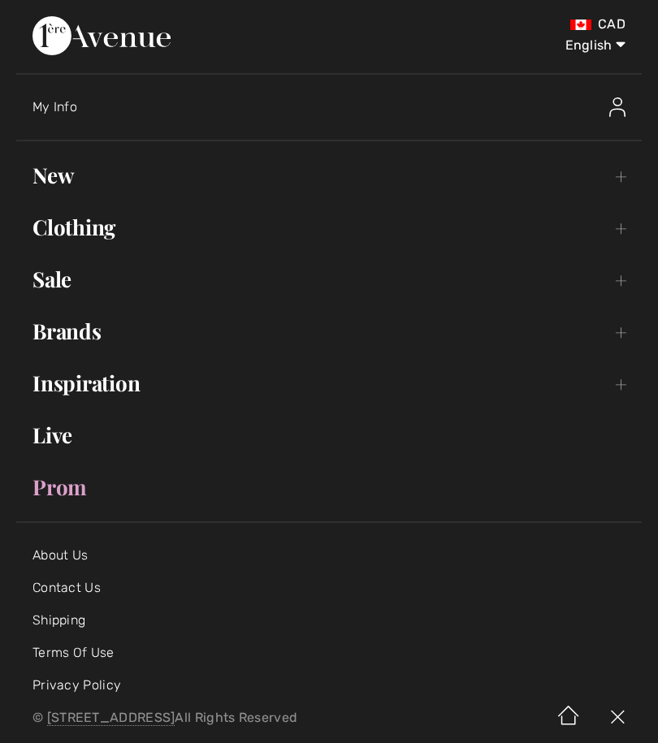
click at [66, 290] on link "Sale Toggle submenu" at bounding box center [328, 279] width 625 height 36
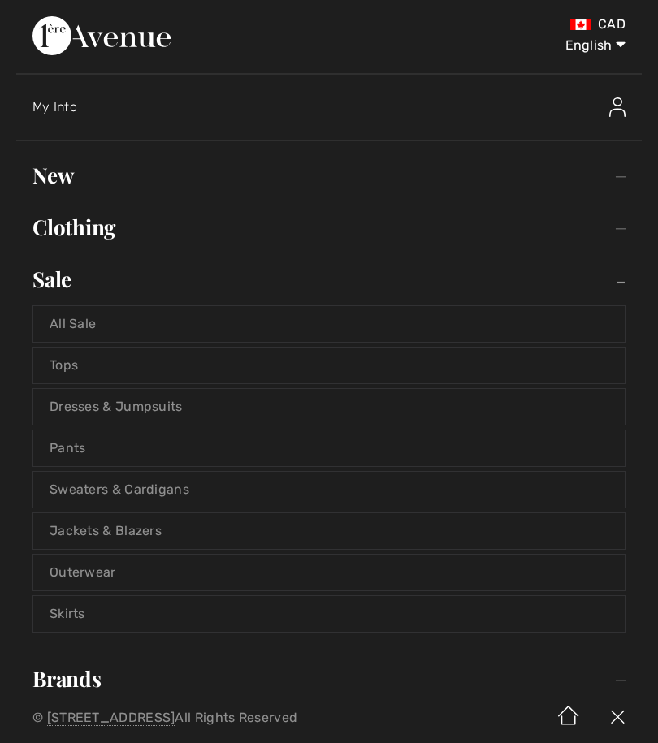
click at [77, 375] on link "Tops" at bounding box center [328, 366] width 591 height 36
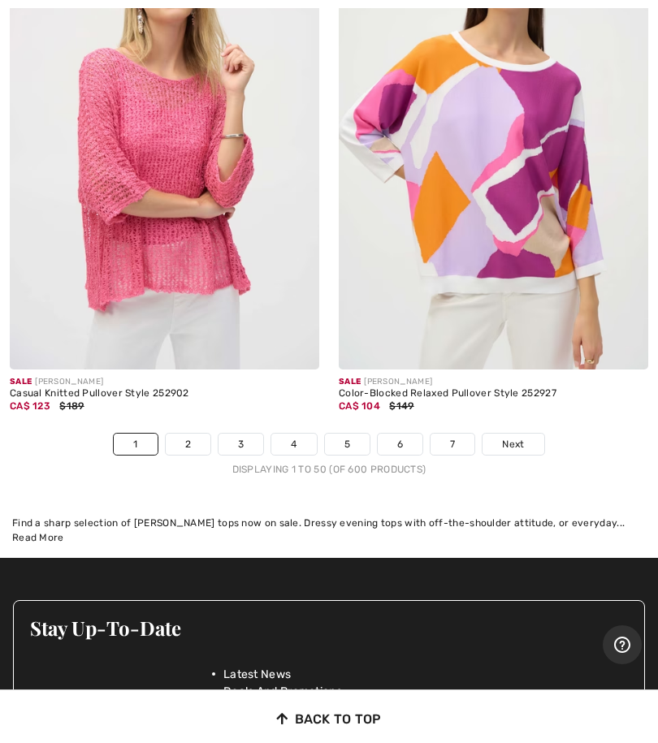
scroll to position [13823, 0]
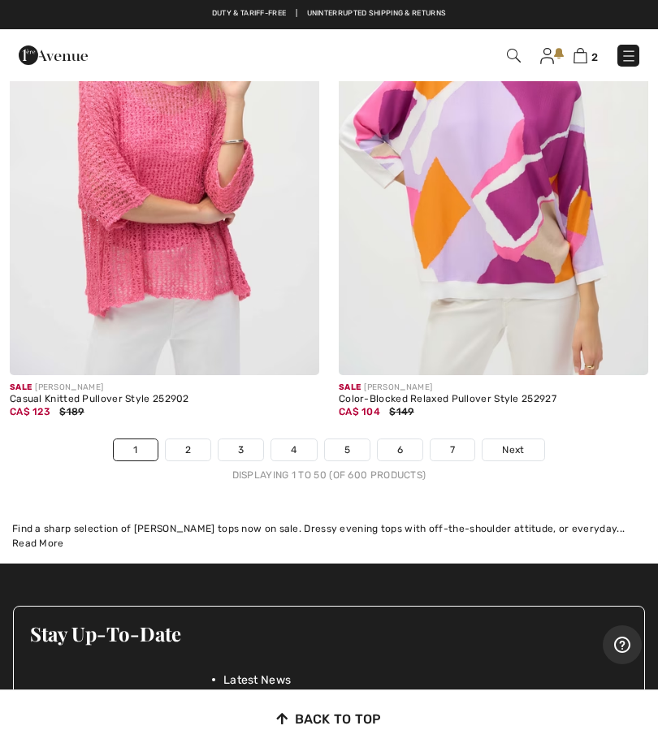
click at [188, 443] on link "2" at bounding box center [188, 449] width 45 height 21
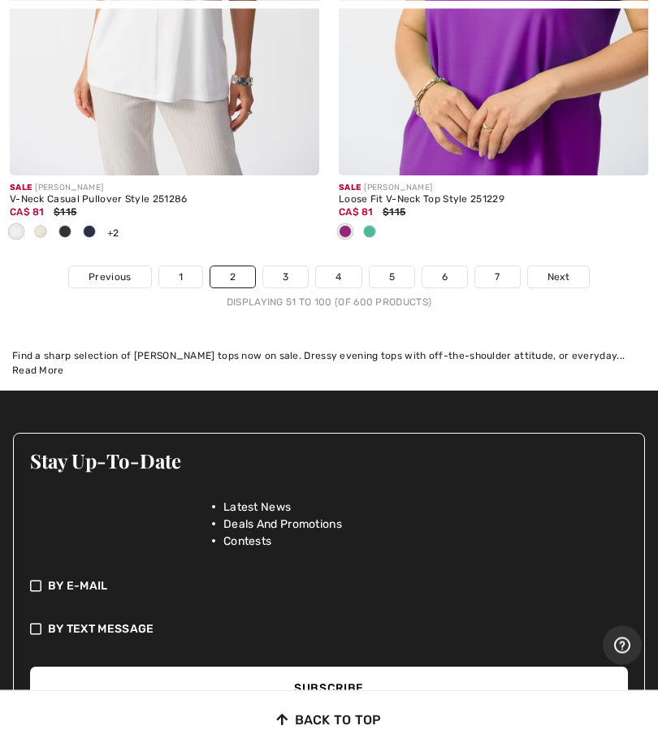
scroll to position [14021, 0]
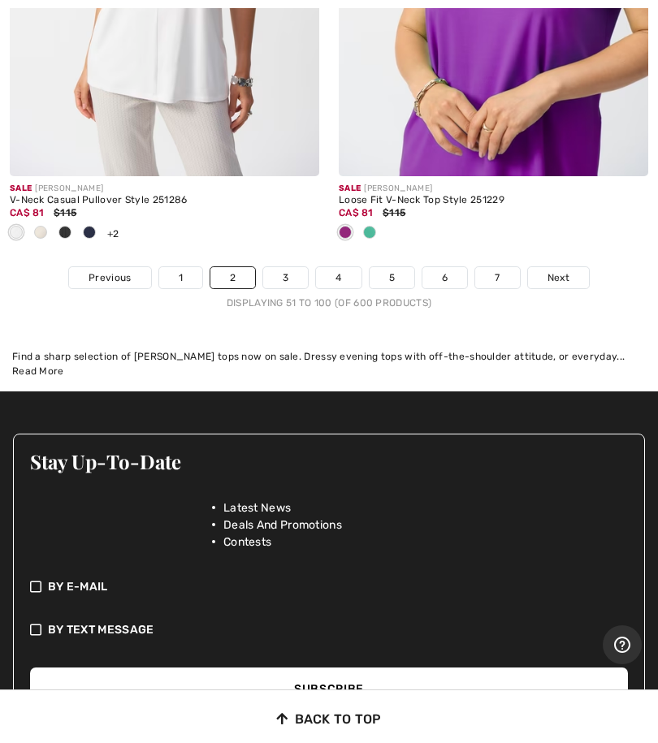
click at [287, 267] on link "3" at bounding box center [285, 277] width 45 height 21
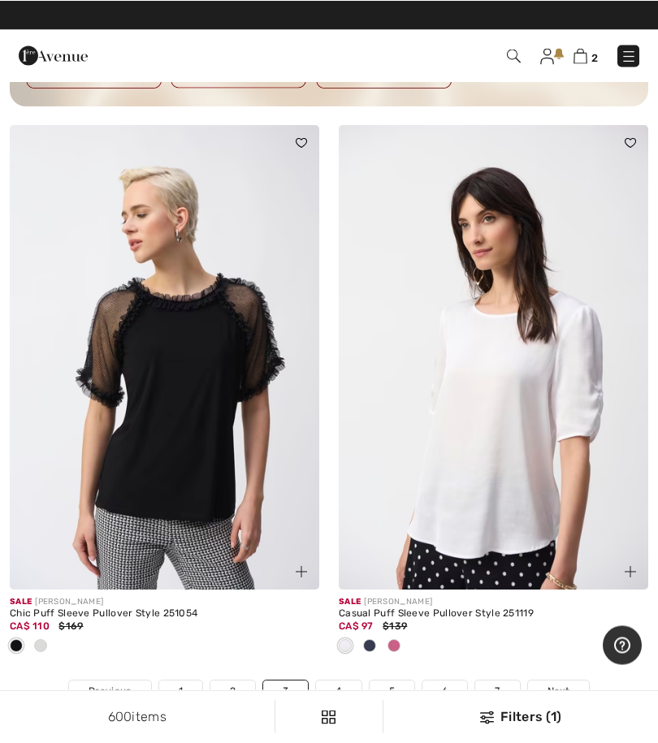
scroll to position [13714, 0]
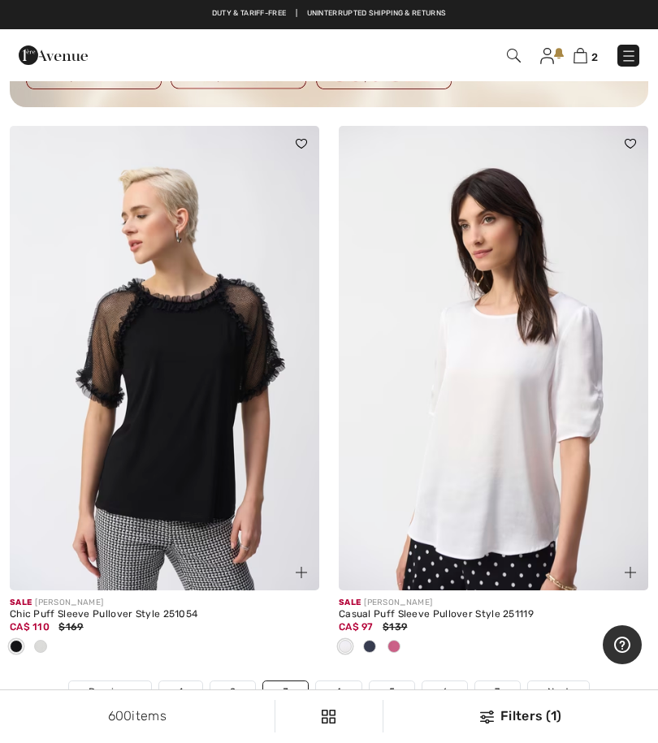
click at [505, 469] on img at bounding box center [493, 358] width 309 height 465
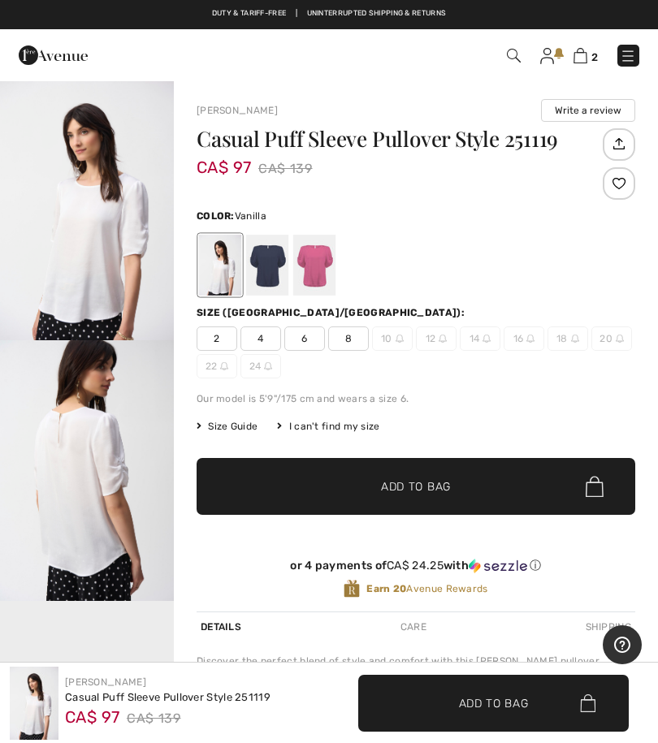
click at [97, 268] on img "1 / 7" at bounding box center [87, 210] width 174 height 261
click at [305, 348] on span "6" at bounding box center [304, 338] width 41 height 24
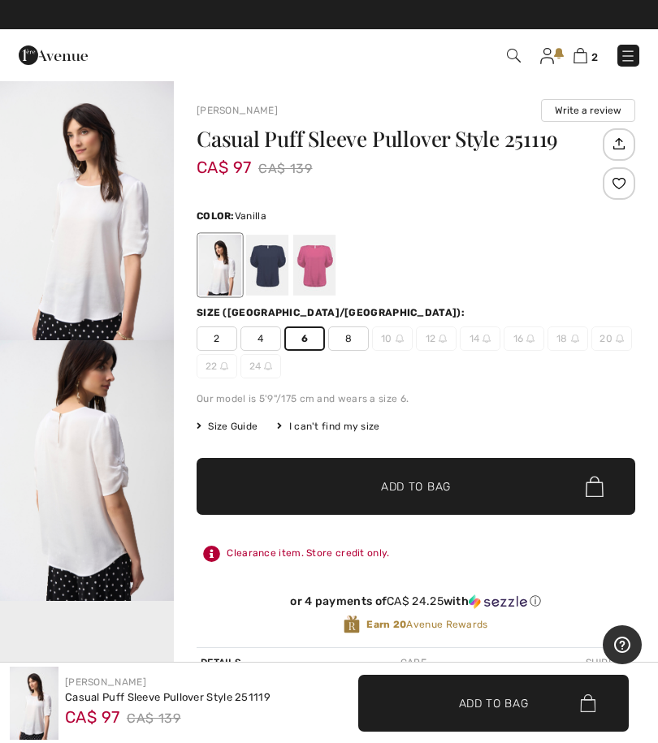
click at [431, 504] on span "✔ Added to Bag Add to Bag" at bounding box center [416, 486] width 439 height 57
click at [582, 62] on img at bounding box center [580, 55] width 14 height 15
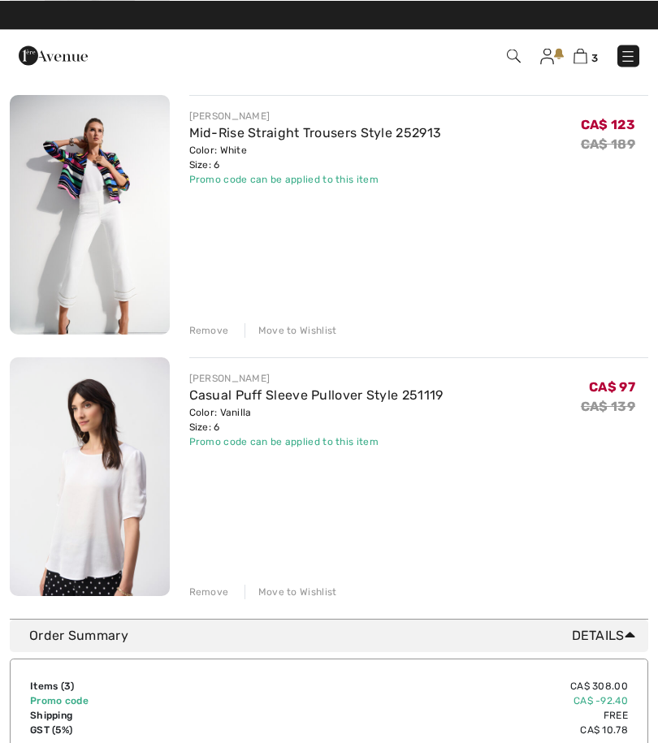
scroll to position [406, 0]
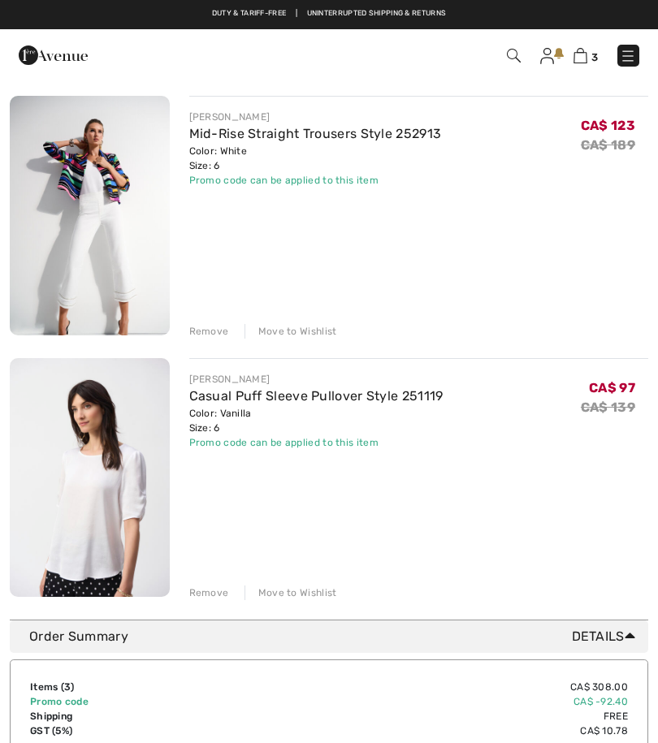
click at [112, 509] on img at bounding box center [90, 477] width 160 height 239
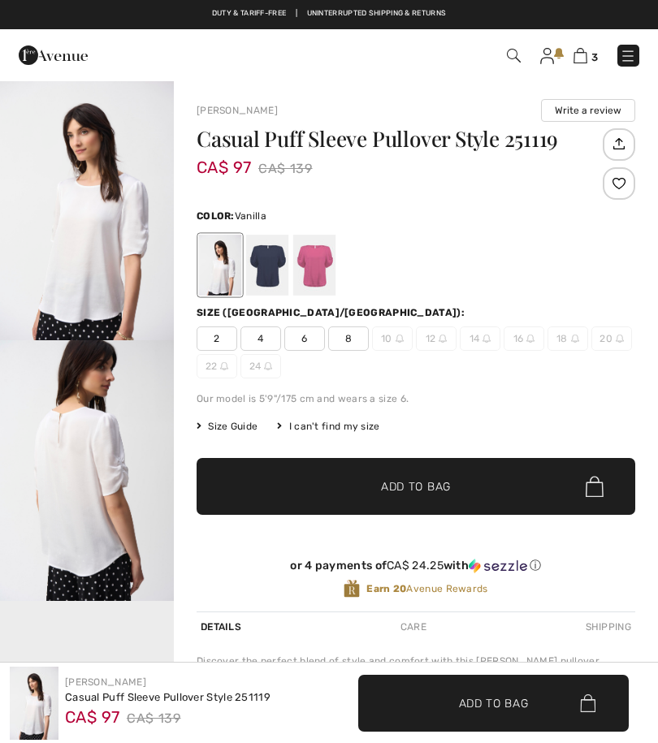
checkbox input "true"
click at [118, 498] on img "2 / 7" at bounding box center [87, 470] width 174 height 261
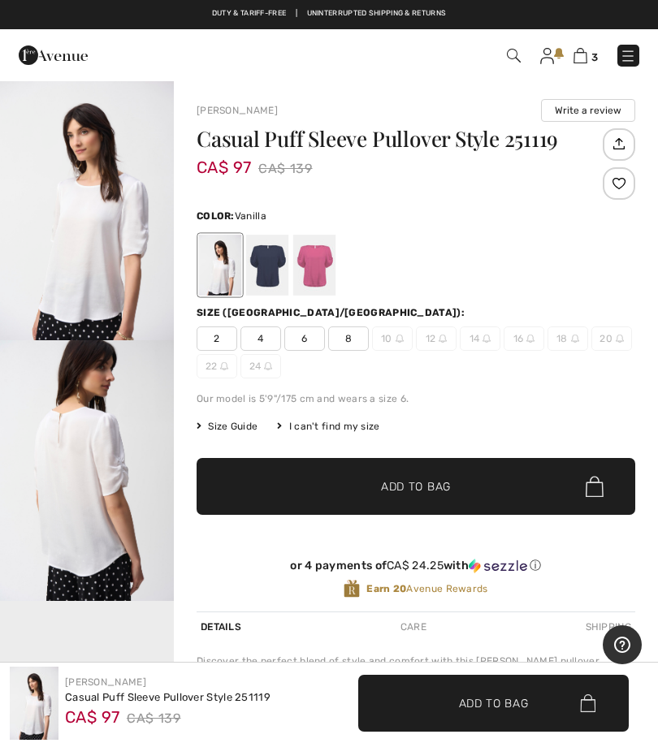
click at [317, 274] on div at bounding box center [314, 265] width 42 height 61
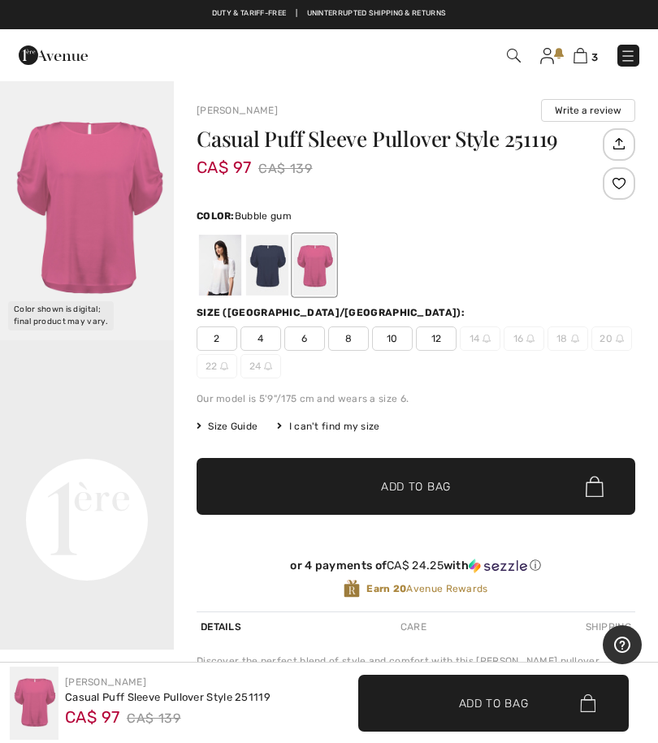
click at [326, 277] on div at bounding box center [314, 265] width 42 height 61
click at [141, 268] on img "1 / 1" at bounding box center [87, 210] width 174 height 261
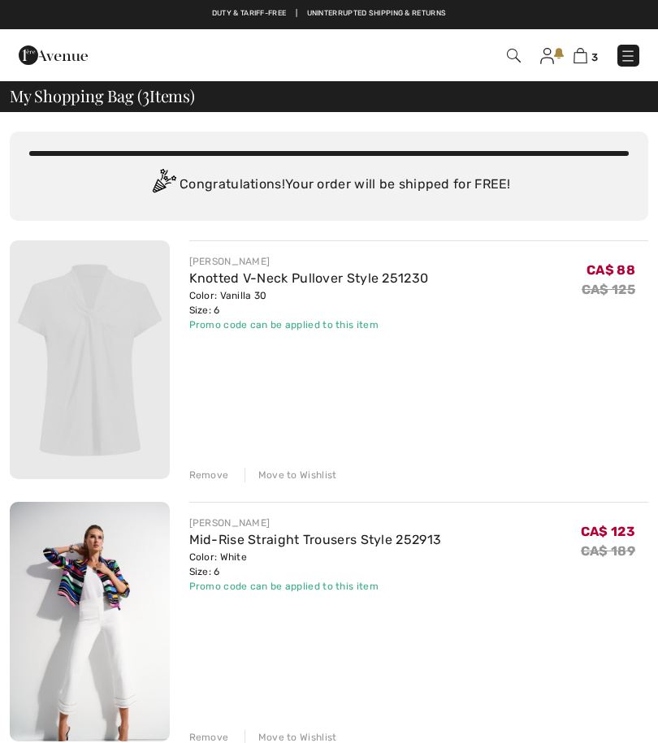
click at [648, 61] on div "3 Checkout" at bounding box center [463, 55] width 376 height 33
click at [629, 64] on img at bounding box center [628, 56] width 16 height 16
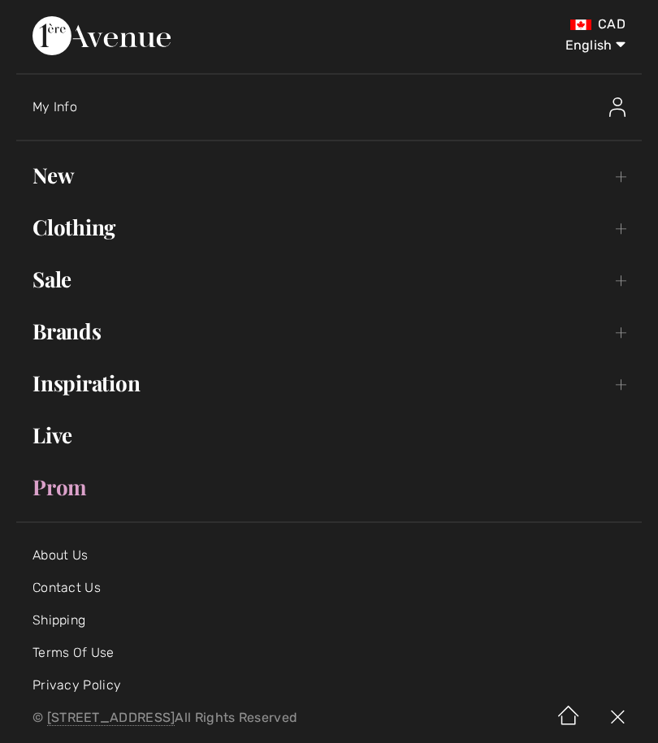
click at [106, 239] on link "Clothing Toggle submenu" at bounding box center [328, 228] width 625 height 36
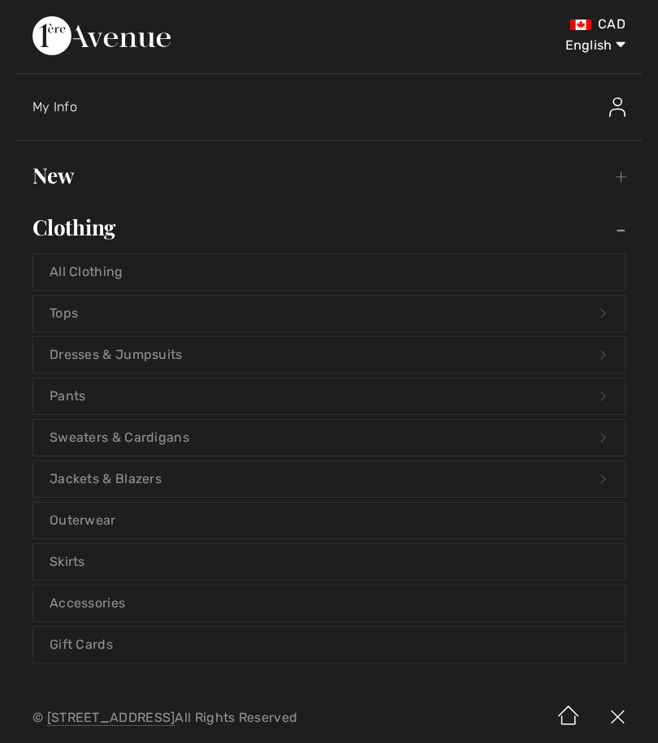
click at [169, 486] on link "Jackets & Blazers Open submenu" at bounding box center [328, 479] width 591 height 36
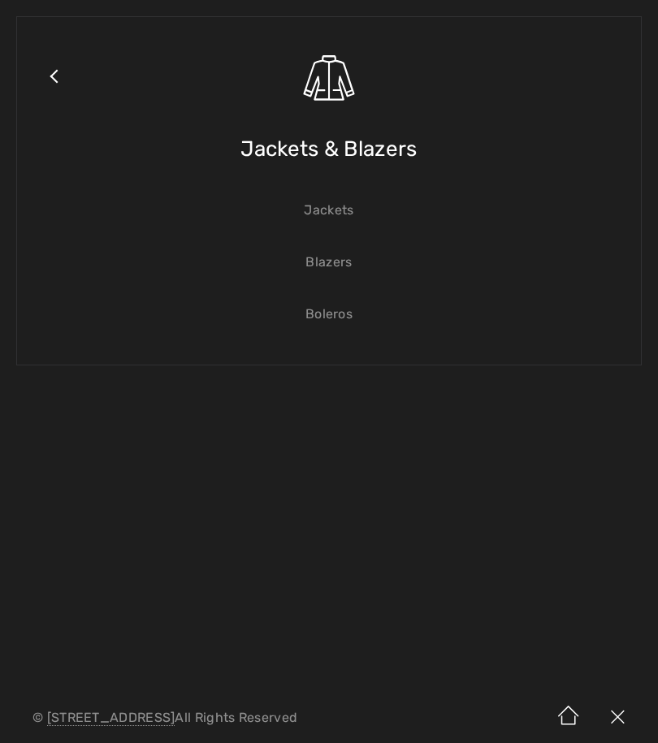
click at [349, 328] on link "Boleros" at bounding box center [328, 314] width 591 height 36
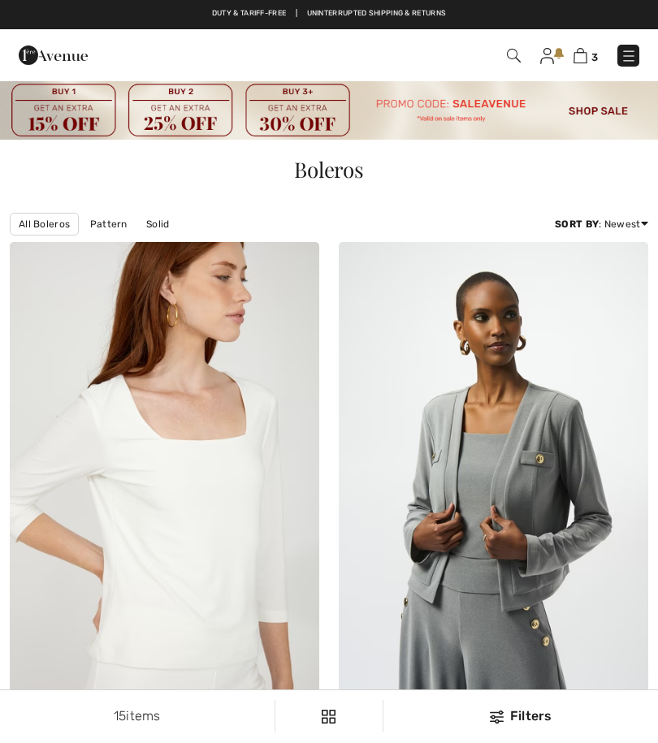
checkbox input "true"
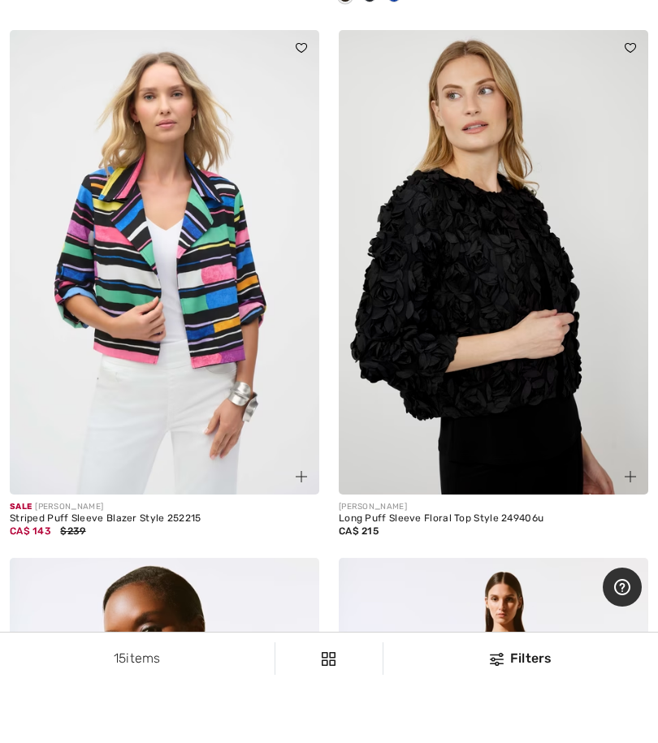
scroll to position [1774, 0]
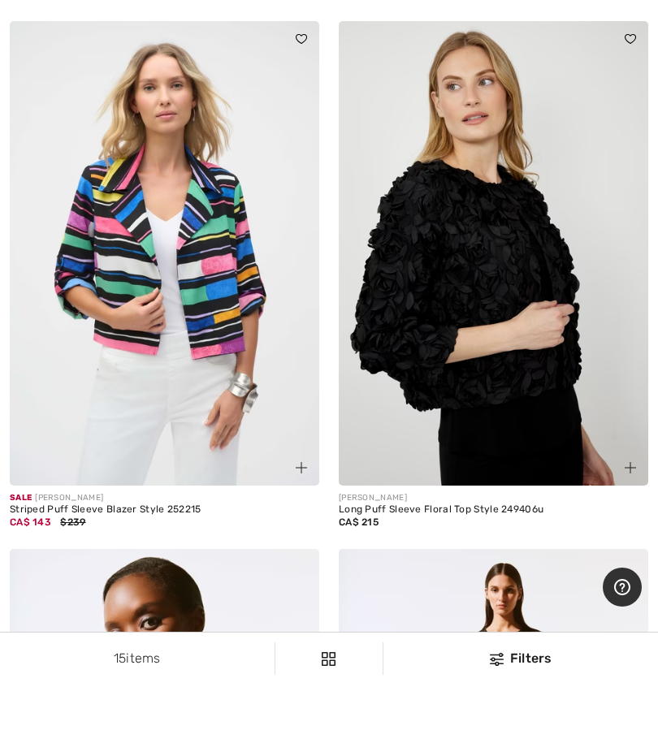
click at [210, 314] on img at bounding box center [164, 311] width 309 height 465
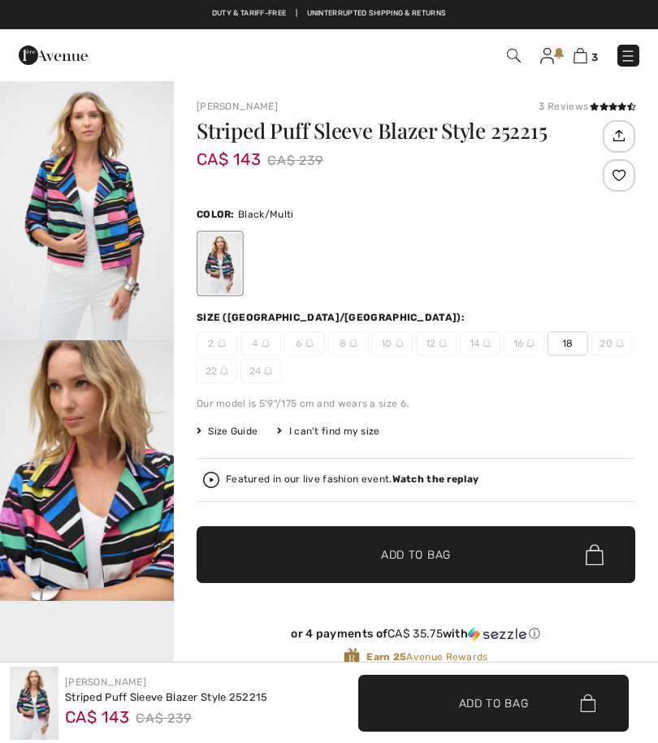
checkbox input "true"
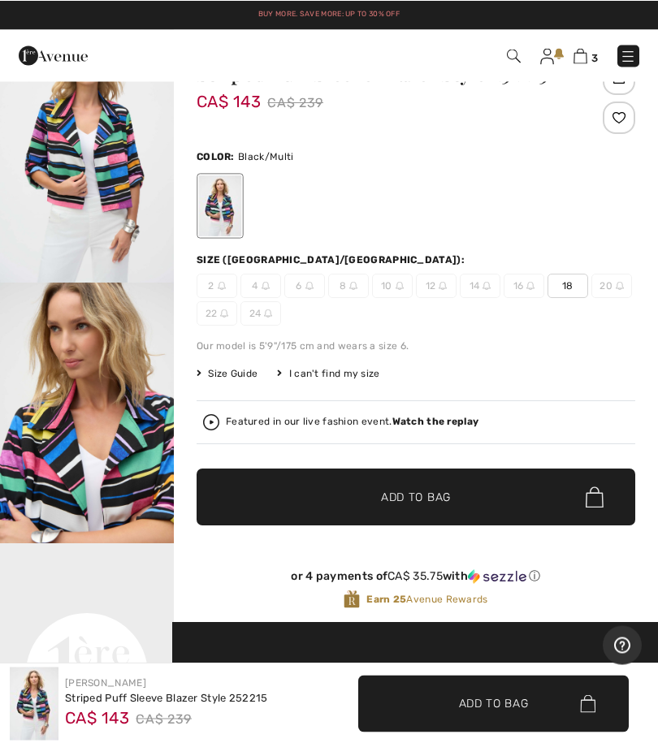
scroll to position [50, 0]
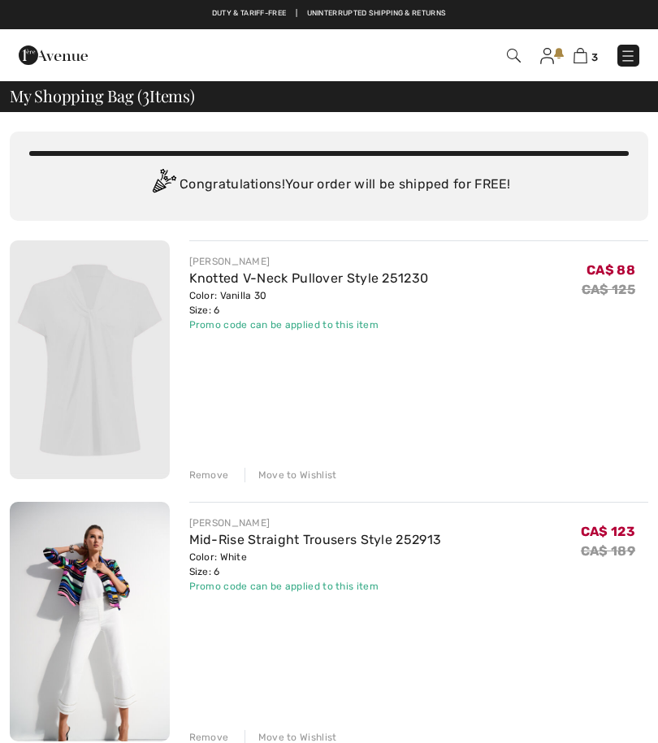
click at [630, 63] on img at bounding box center [628, 56] width 16 height 16
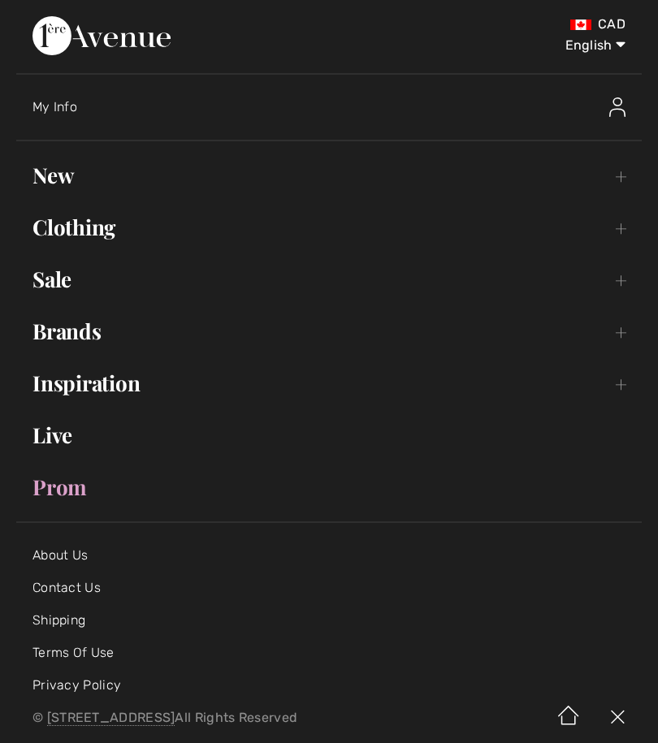
click at [119, 243] on link "Clothing Toggle submenu" at bounding box center [328, 228] width 625 height 36
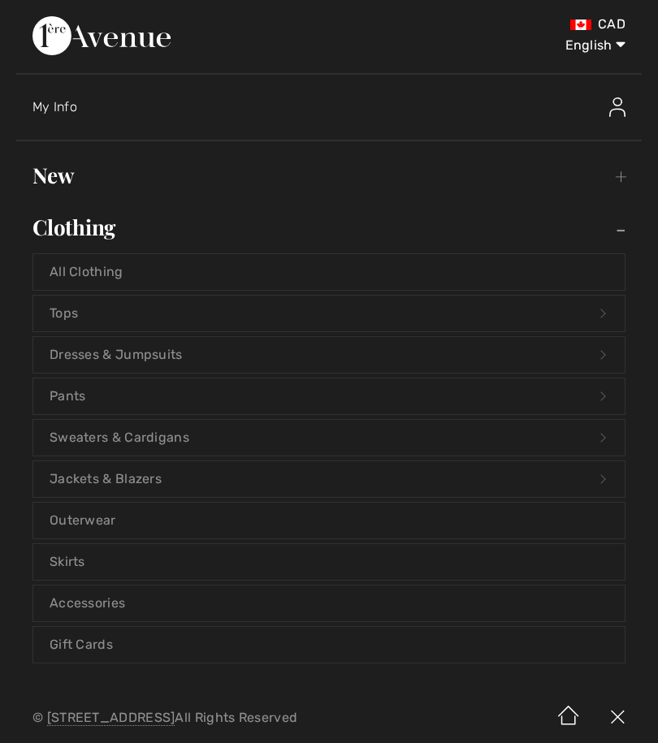
click at [106, 489] on link "Jackets & Blazers Open submenu" at bounding box center [328, 479] width 591 height 36
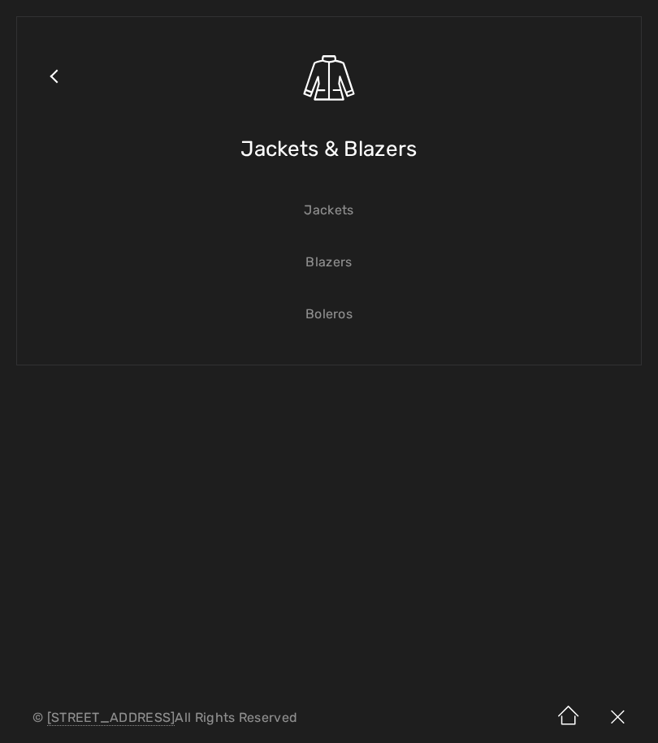
click at [338, 216] on link "Jackets" at bounding box center [328, 210] width 591 height 36
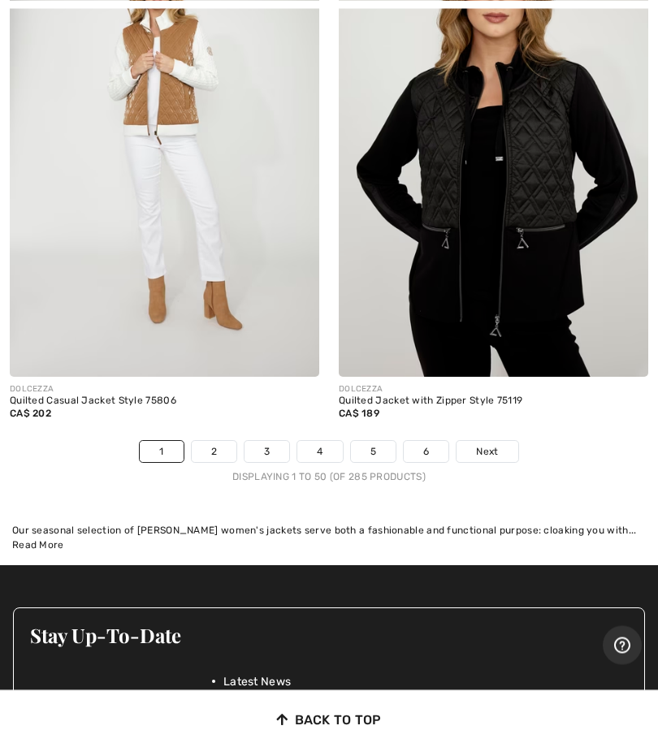
scroll to position [13687, 0]
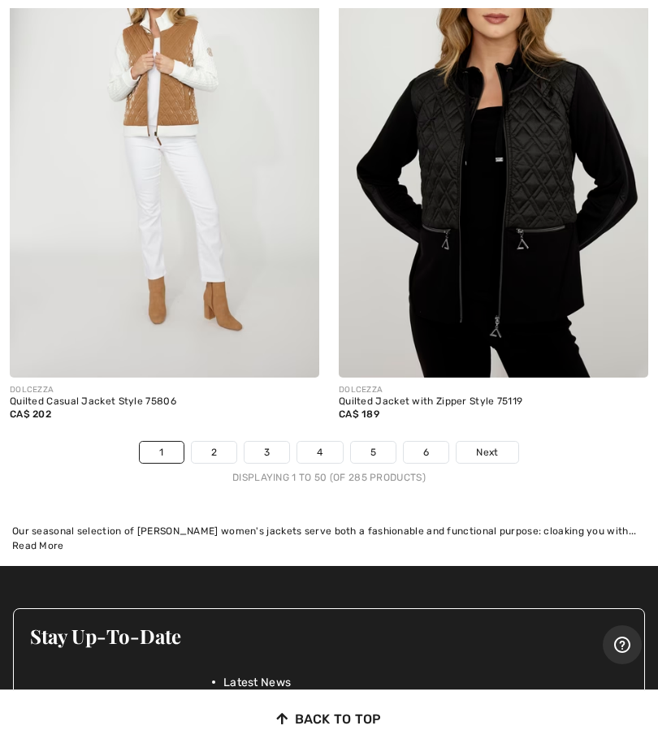
click at [217, 442] on link "2" at bounding box center [214, 452] width 45 height 21
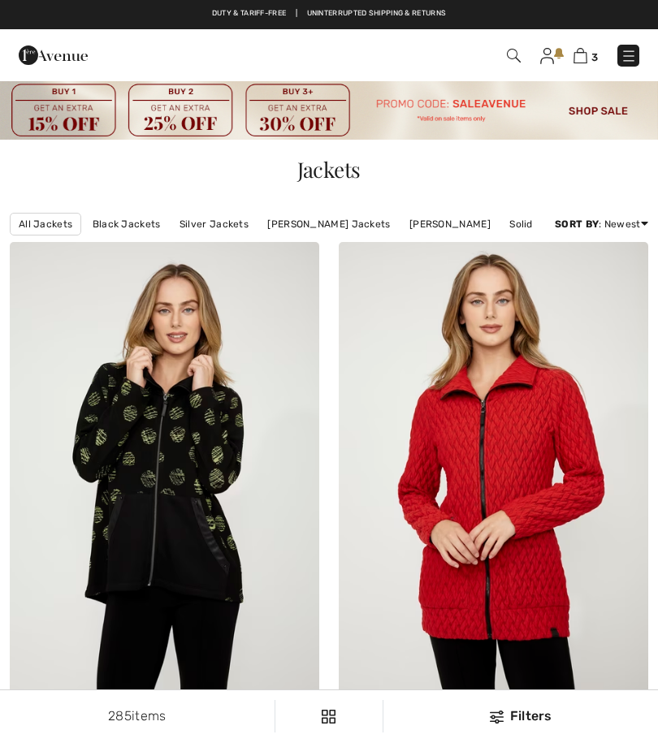
checkbox input "true"
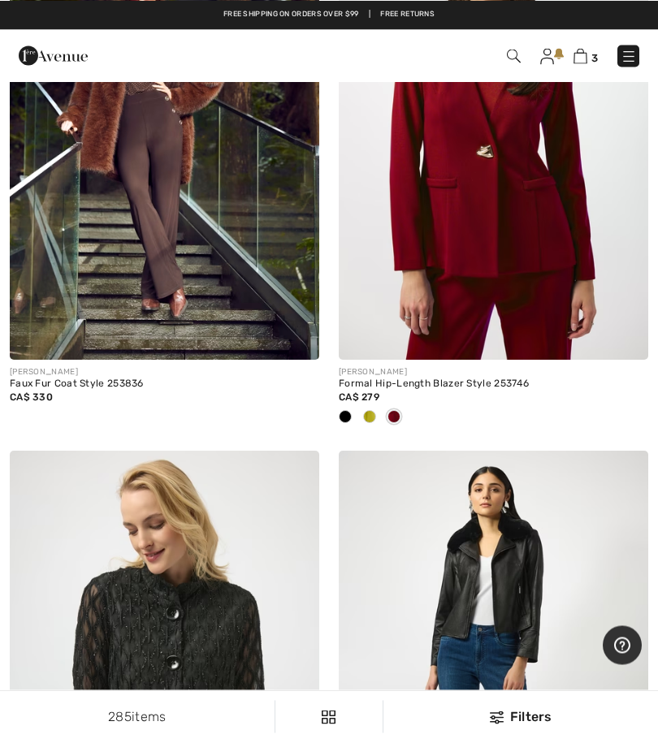
scroll to position [6998, 0]
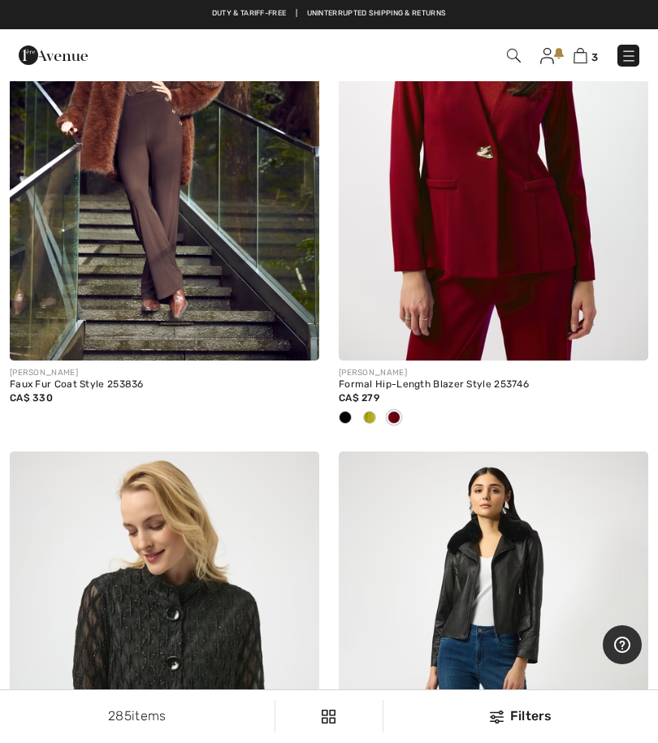
click at [585, 73] on div "3 Checkout" at bounding box center [329, 55] width 658 height 52
click at [583, 75] on div "3 Checkout" at bounding box center [329, 55] width 658 height 52
click at [588, 78] on div "3 Checkout" at bounding box center [329, 55] width 658 height 52
click at [600, 85] on img at bounding box center [493, 129] width 309 height 465
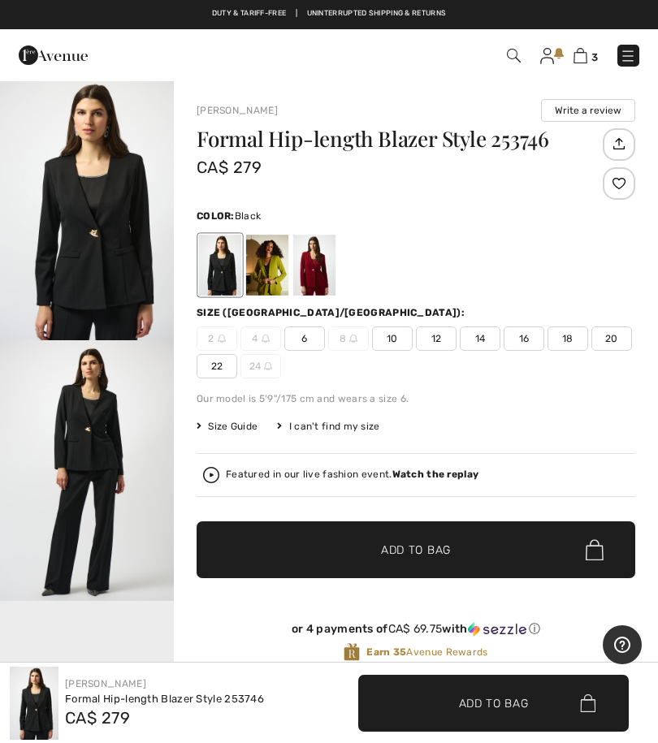
click at [555, 73] on div "3 Checkout" at bounding box center [329, 55] width 658 height 52
click at [550, 76] on div "3 Checkout" at bounding box center [329, 55] width 658 height 52
click at [553, 75] on div "3 Checkout" at bounding box center [329, 55] width 658 height 52
click at [560, 75] on div "3 Checkout" at bounding box center [329, 55] width 658 height 52
click at [582, 62] on img at bounding box center [580, 55] width 14 height 15
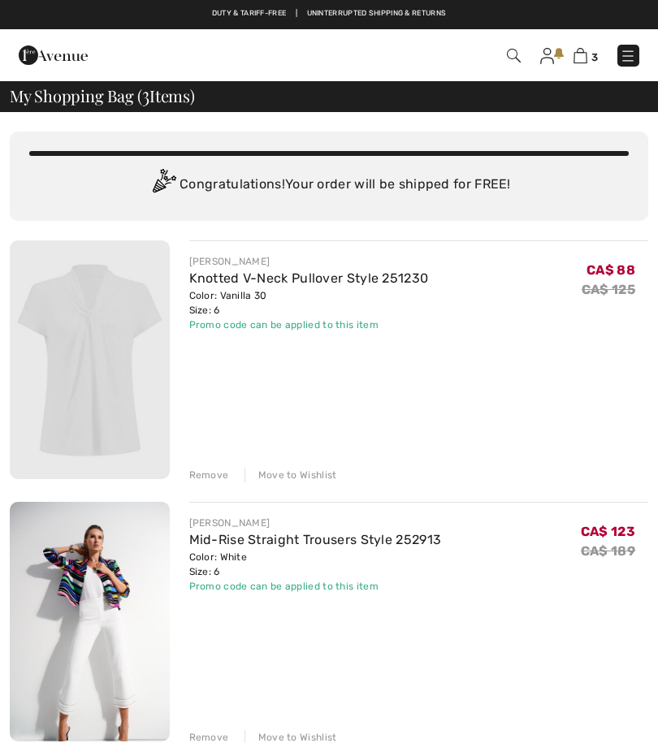
checkbox input "true"
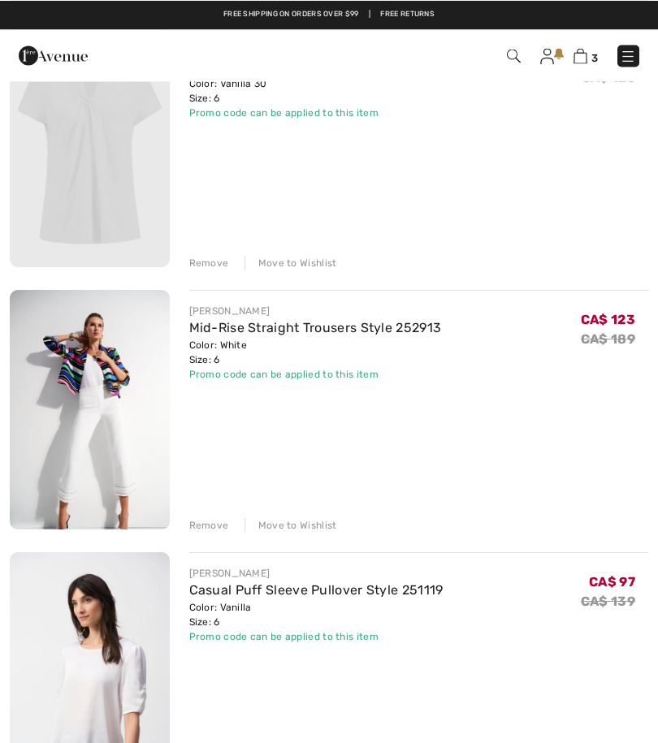
scroll to position [211, 0]
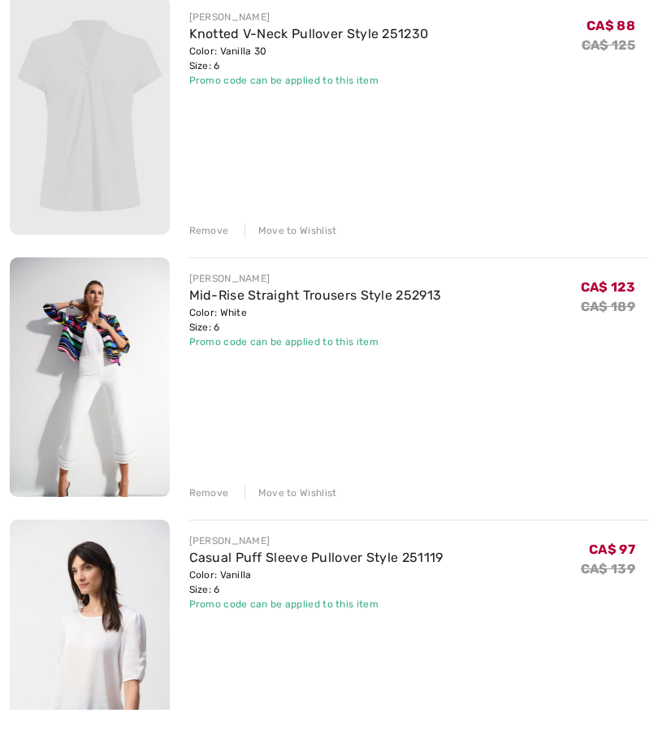
click at [106, 669] on img at bounding box center [90, 672] width 160 height 239
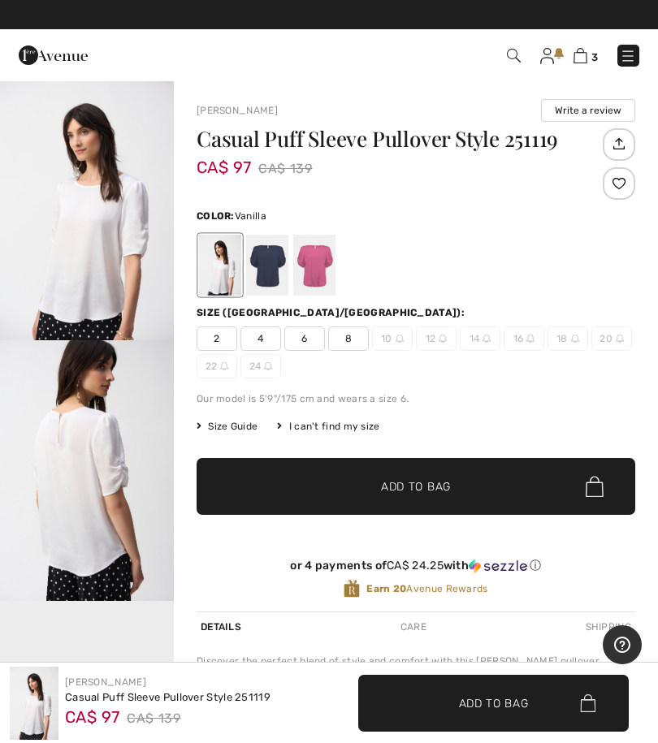
click at [580, 63] on img at bounding box center [580, 55] width 14 height 15
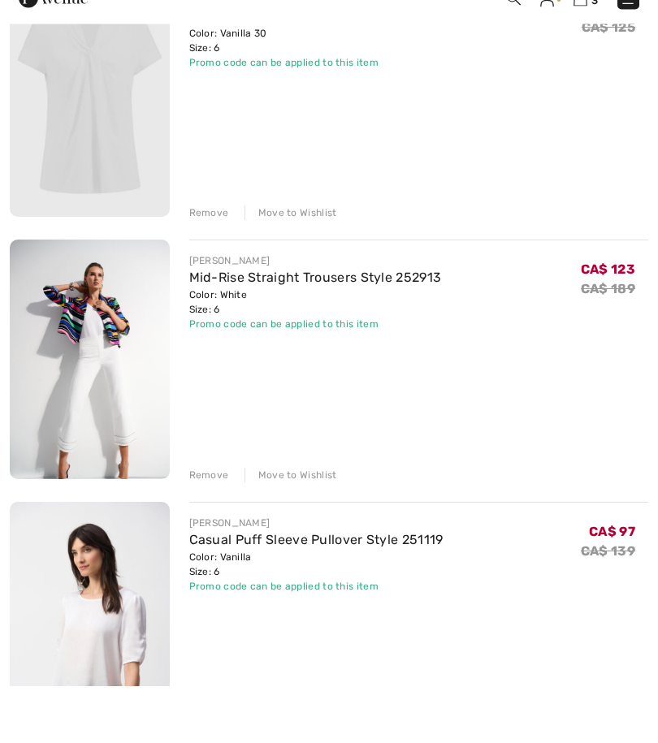
scroll to position [221, 0]
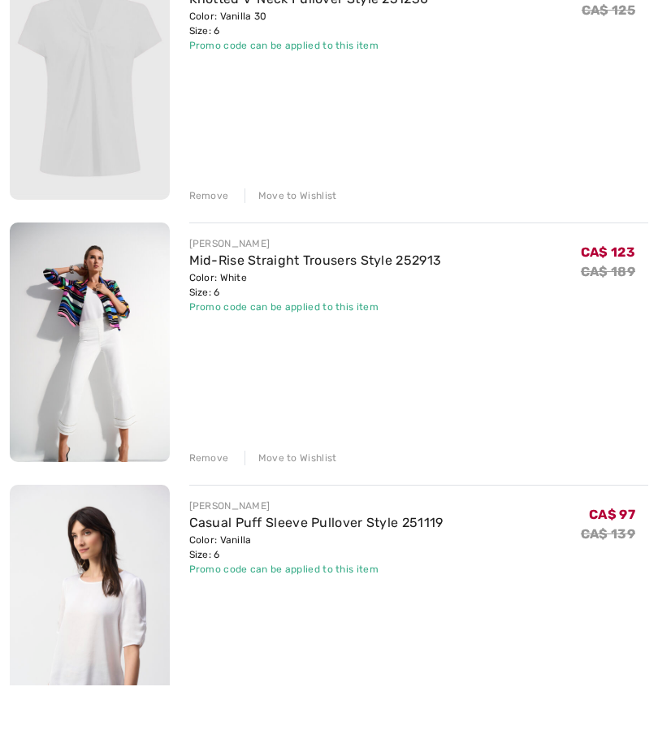
click at [206, 466] on div "[PERSON_NAME] Knotted V-Neck Pullover Style 251230 Color: Vanilla 30 Size: 6 Fi…" at bounding box center [329, 402] width 638 height 766
click at [210, 509] on div "Remove" at bounding box center [209, 516] width 40 height 15
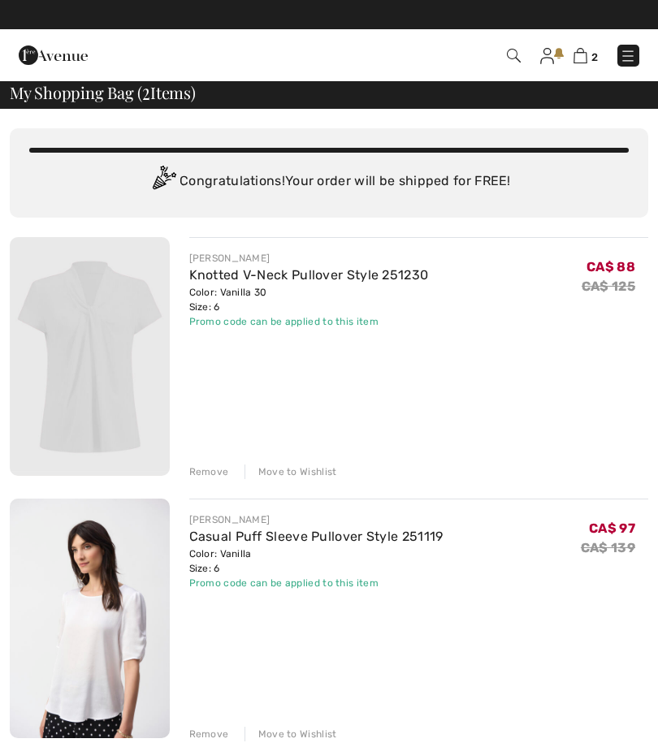
scroll to position [0, 0]
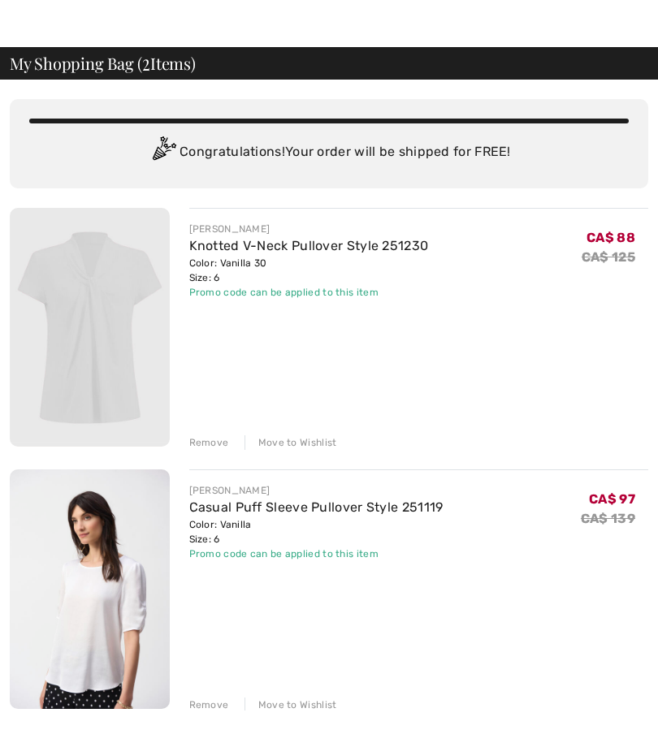
click at [210, 468] on div "Remove" at bounding box center [209, 475] width 40 height 15
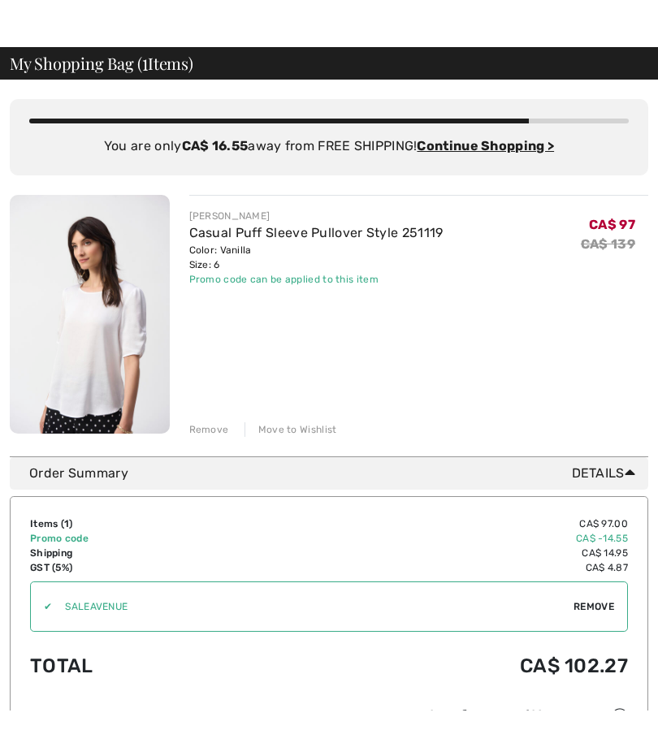
scroll to position [54, 0]
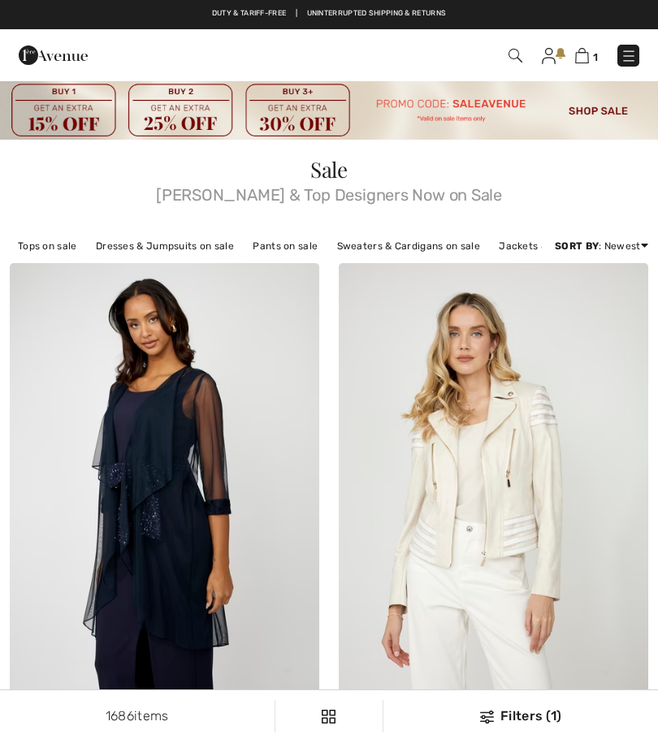
checkbox input "true"
click at [580, 68] on div "1 Checkout" at bounding box center [463, 55] width 376 height 33
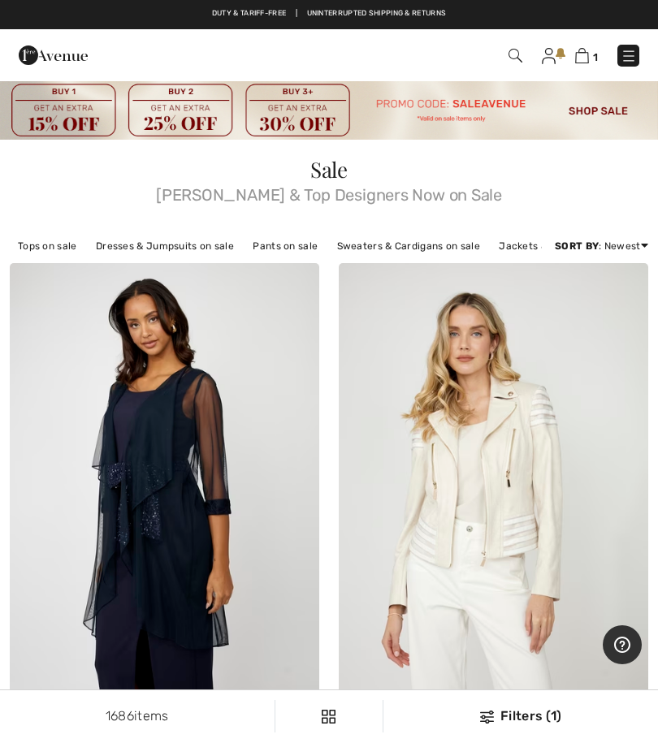
click at [584, 63] on img at bounding box center [582, 55] width 14 height 15
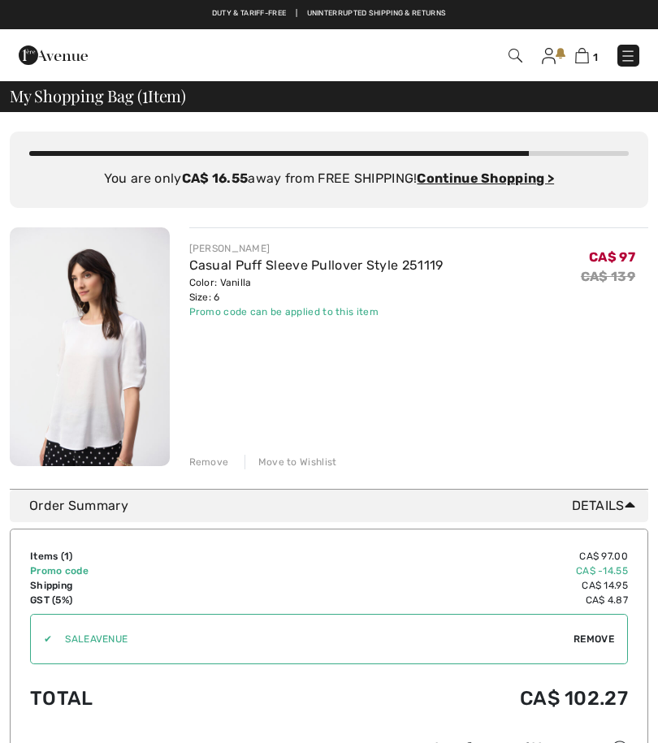
click at [210, 471] on div "You are only CA$ 16.55 away from FREE SHIPPING! Continue Shopping > Congratulat…" at bounding box center [329, 300] width 638 height 377
click at [208, 463] on div "Remove" at bounding box center [209, 462] width 40 height 15
